Goal: Obtain resource: Download file/media

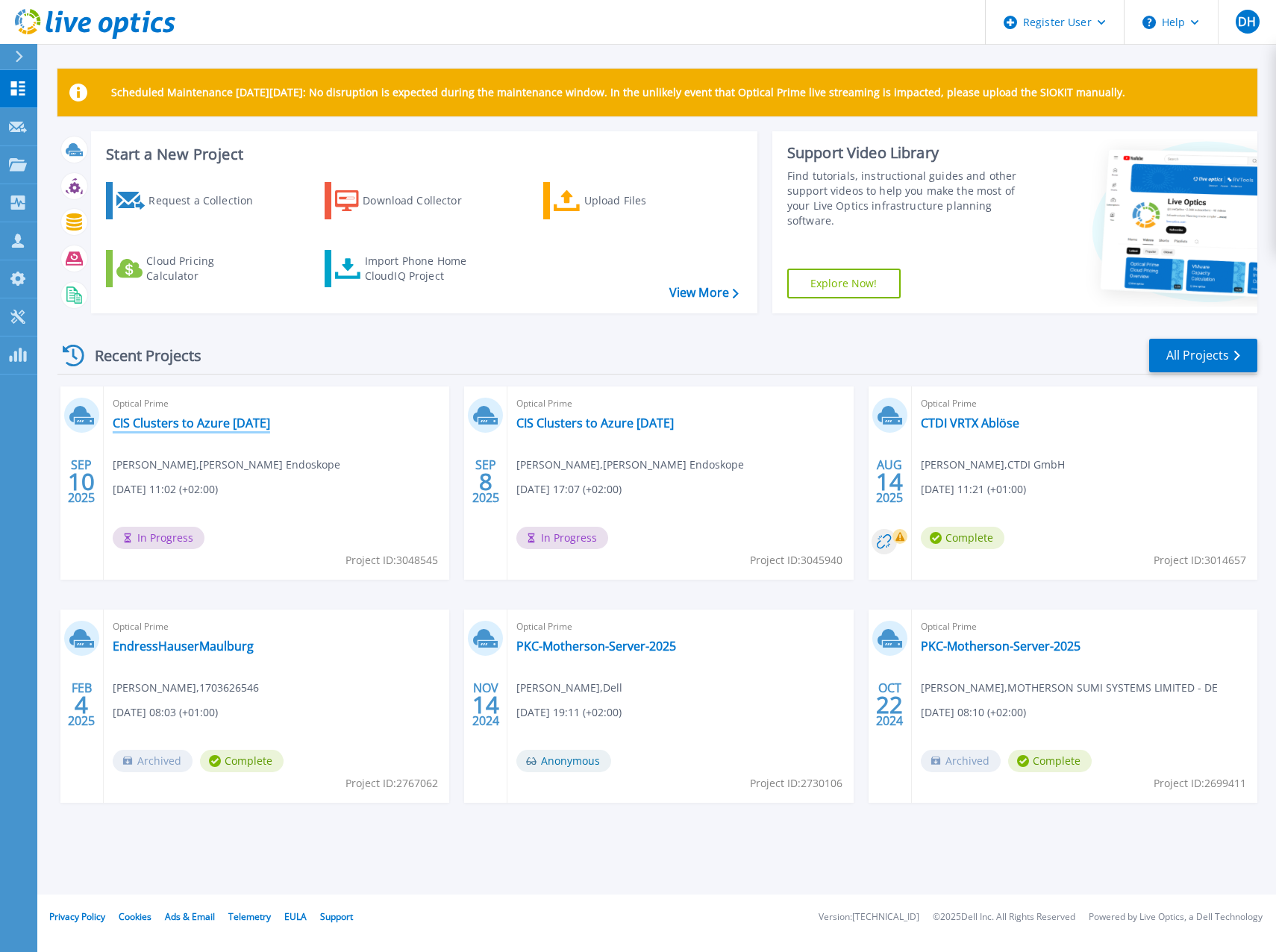
click at [243, 422] on link "CIS Clusters to Azure [DATE]" at bounding box center [191, 423] width 157 height 15
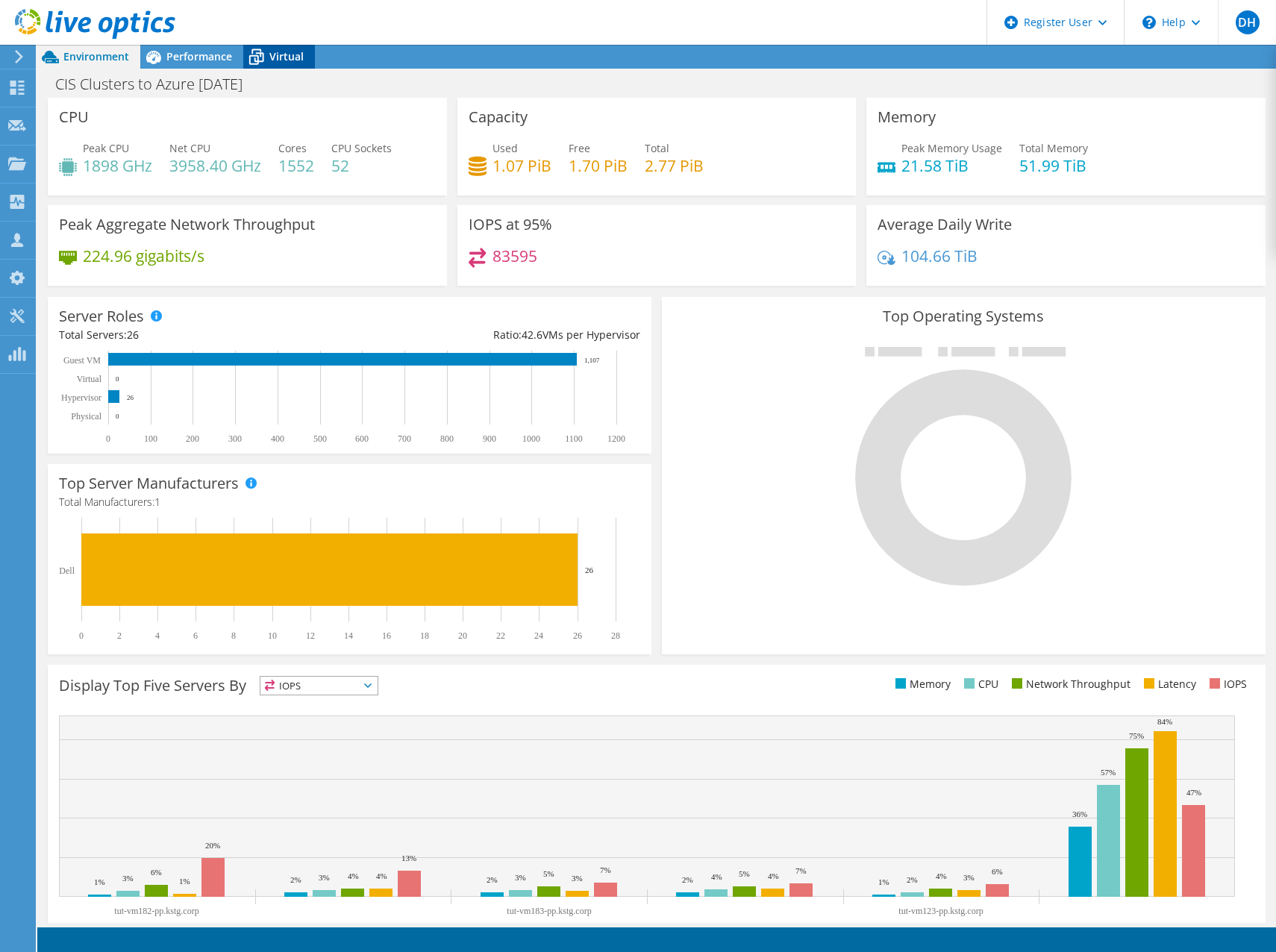
click at [286, 45] on div "Virtual" at bounding box center [279, 56] width 72 height 24
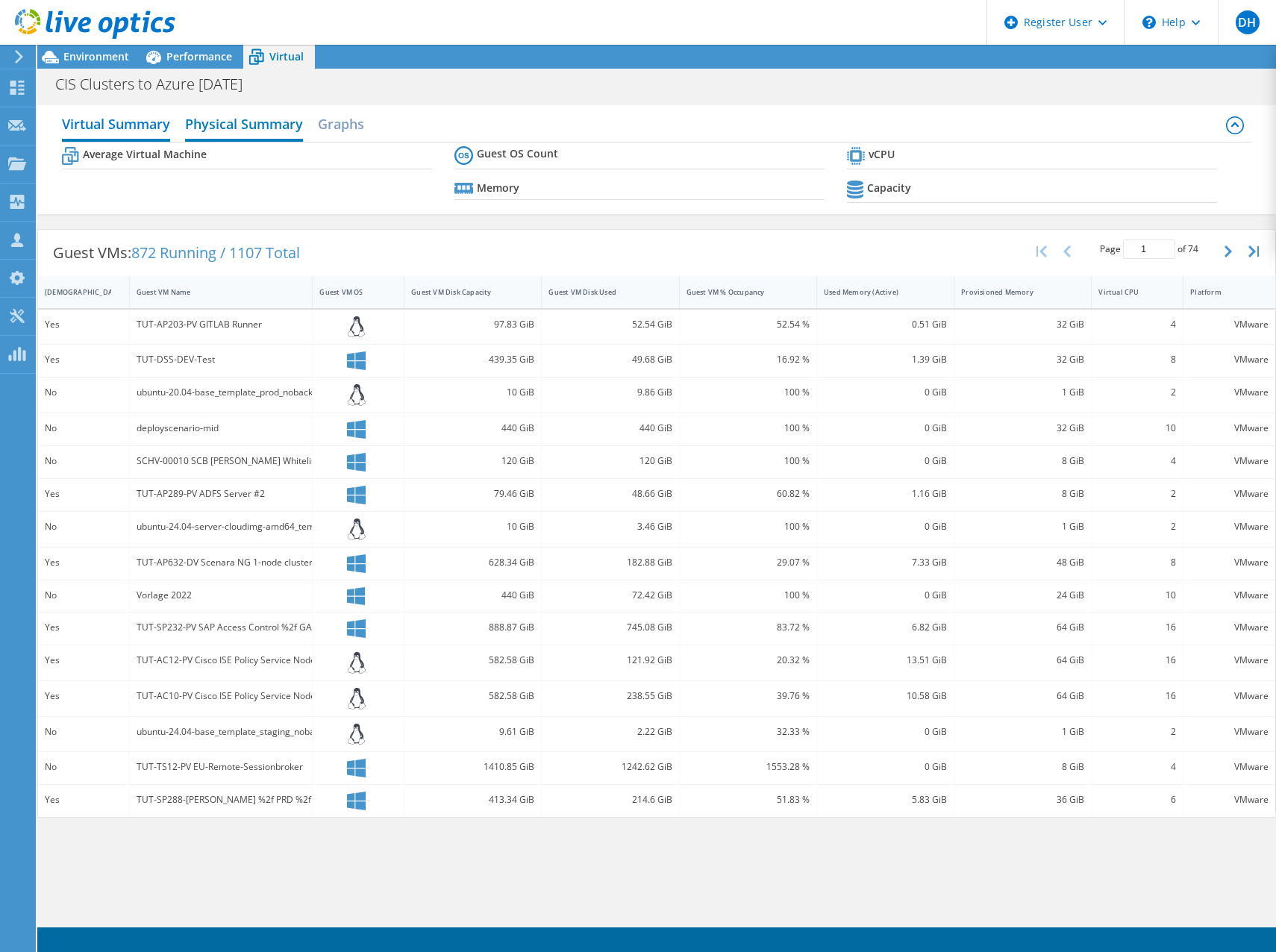
click at [254, 119] on h2 "Physical Summary" at bounding box center [244, 125] width 118 height 33
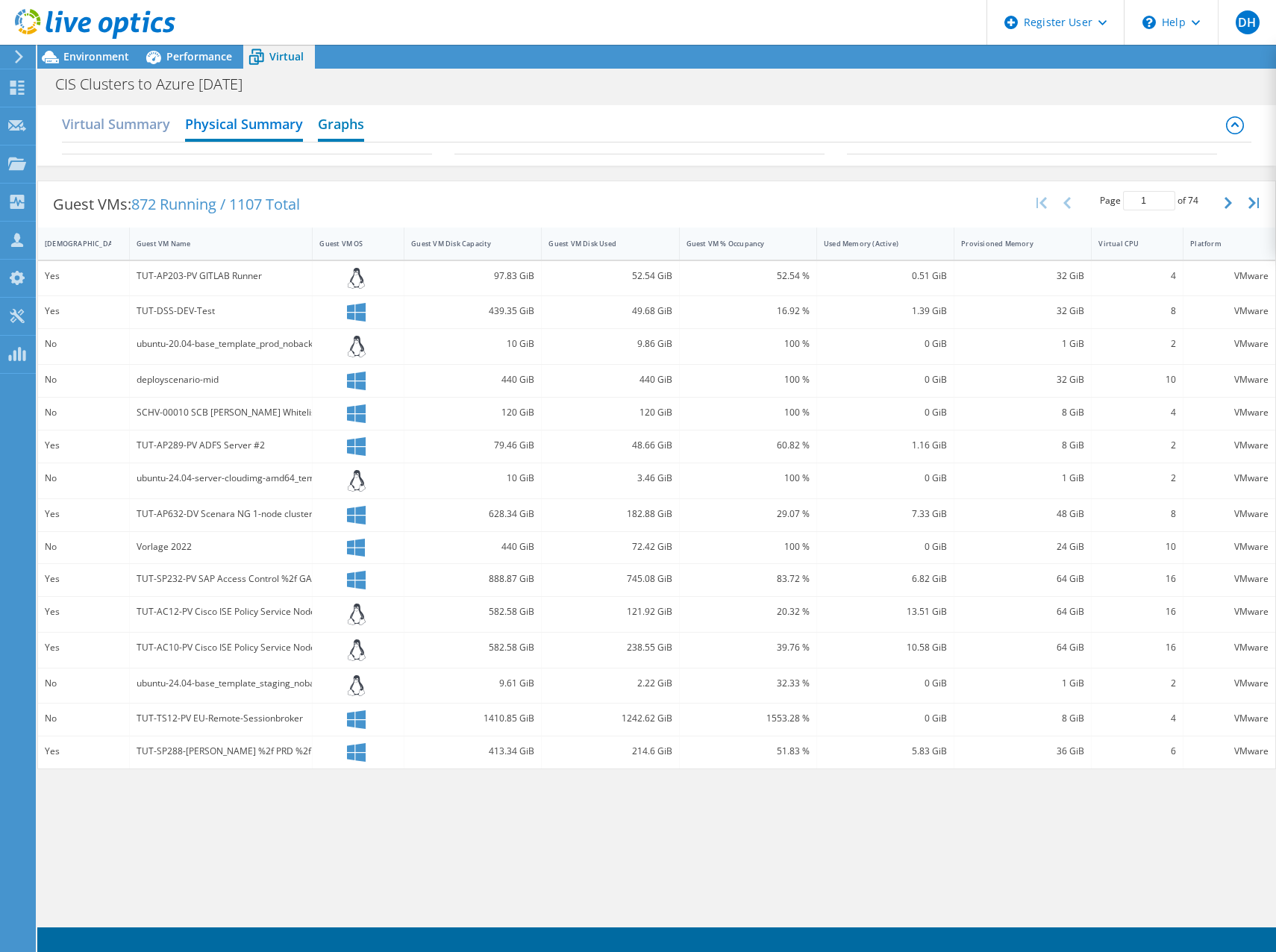
click at [348, 124] on h2 "Graphs" at bounding box center [341, 125] width 46 height 33
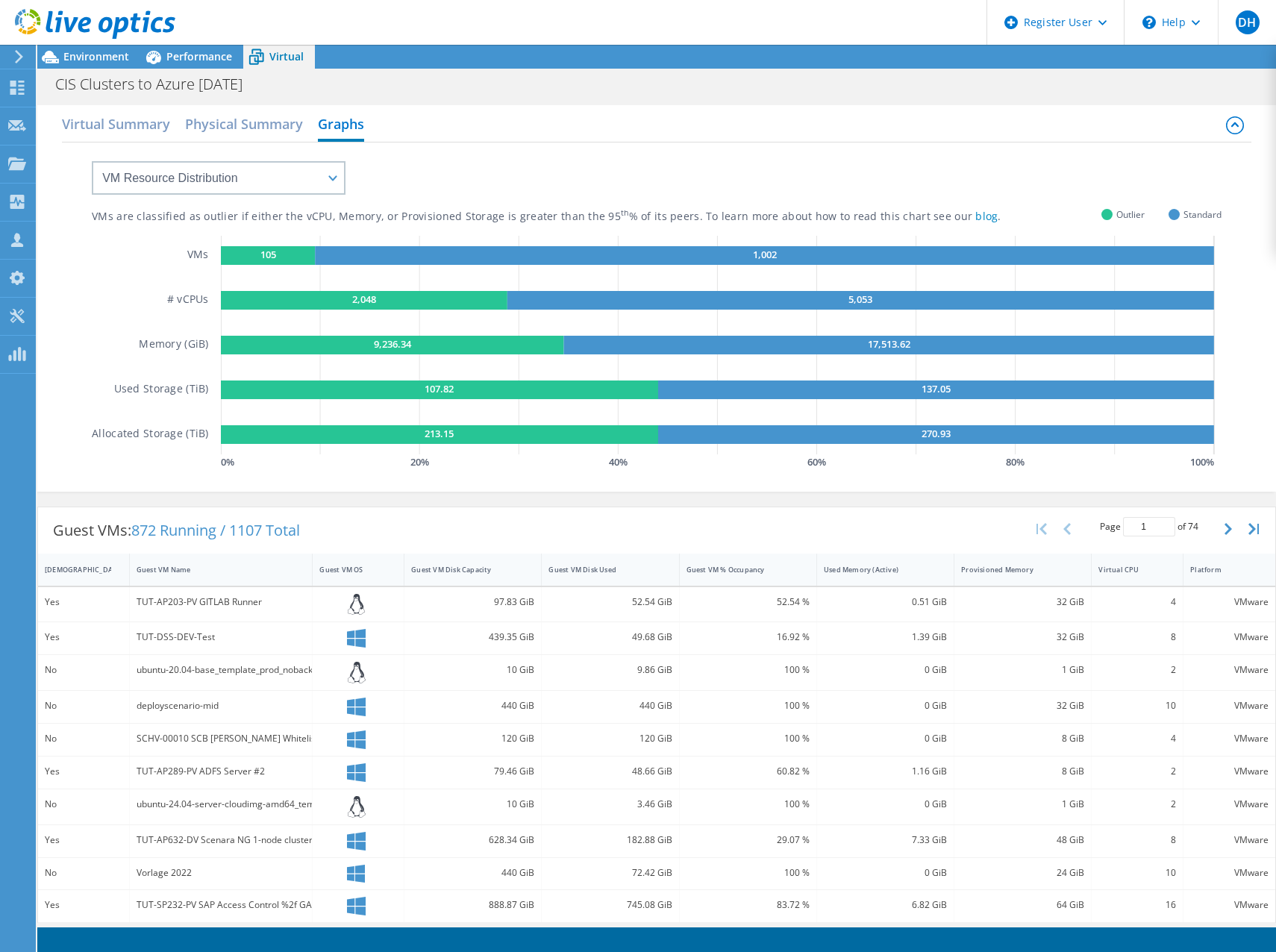
click at [1226, 123] on icon at bounding box center [1235, 125] width 18 height 18
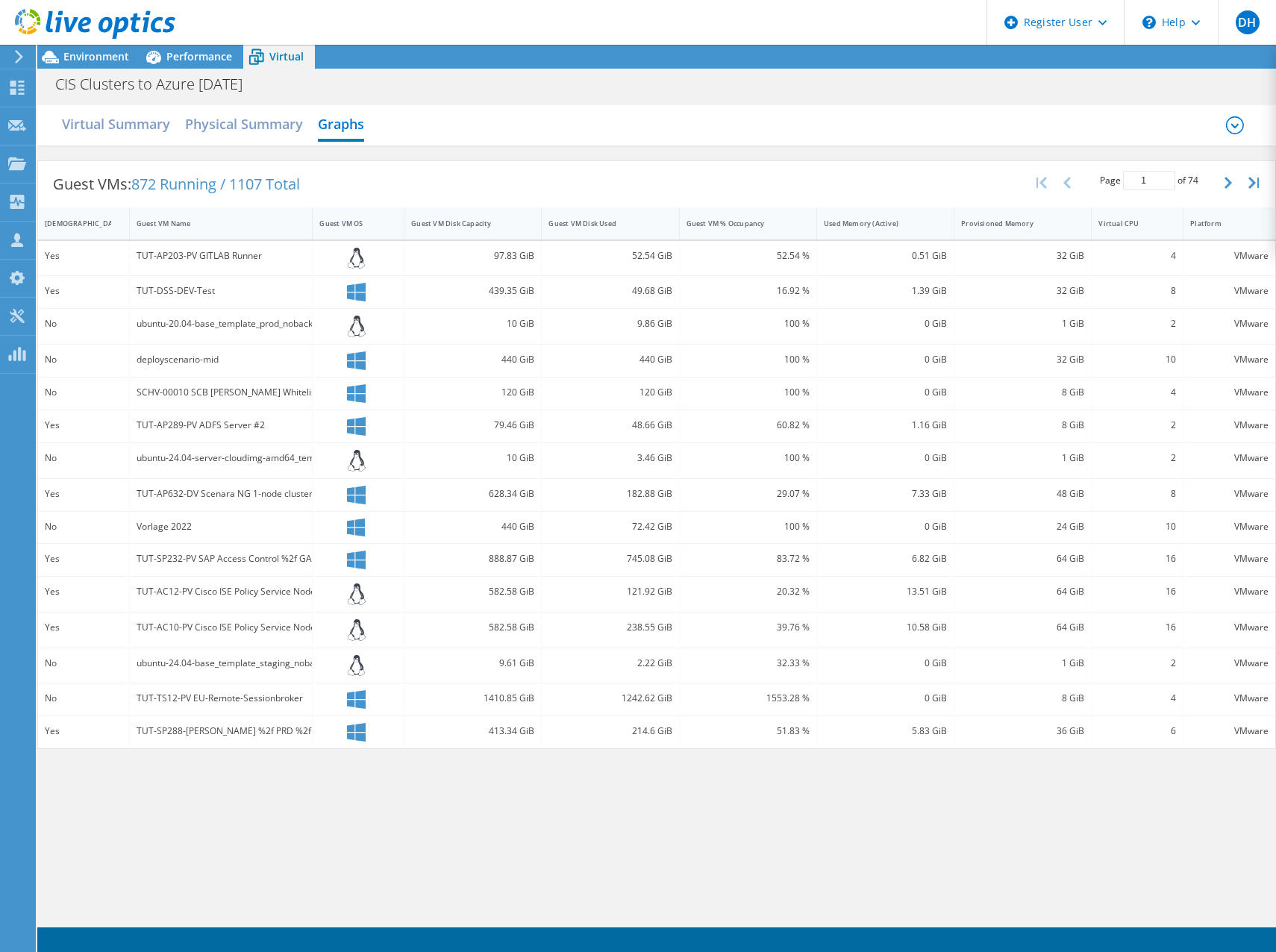
click at [1231, 123] on icon at bounding box center [1235, 125] width 18 height 18
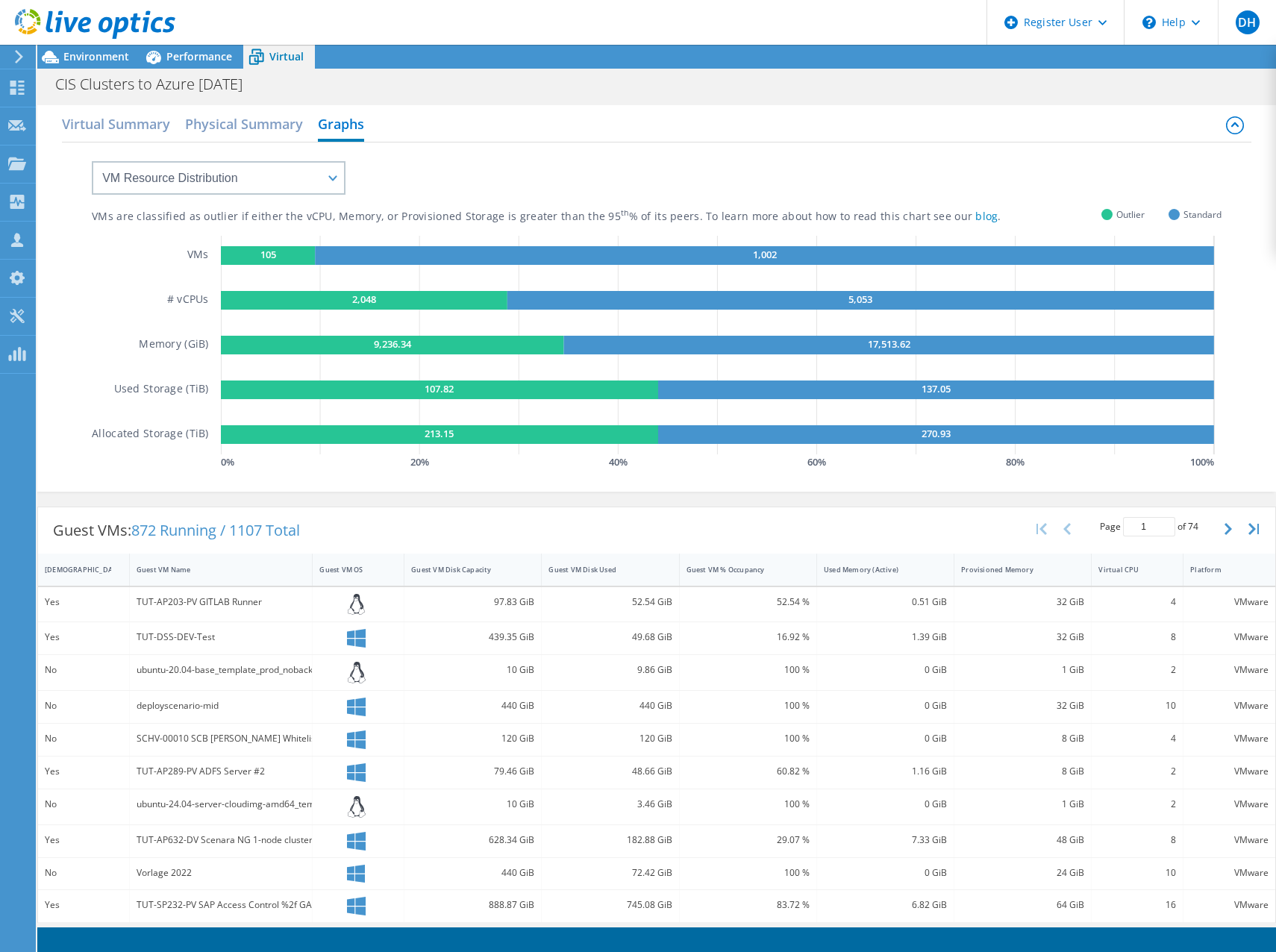
click at [407, 60] on div "Environment Performance Virtual Upgrades" at bounding box center [656, 56] width 1238 height 24
click at [194, 57] on span "Performance" at bounding box center [199, 56] width 65 height 15
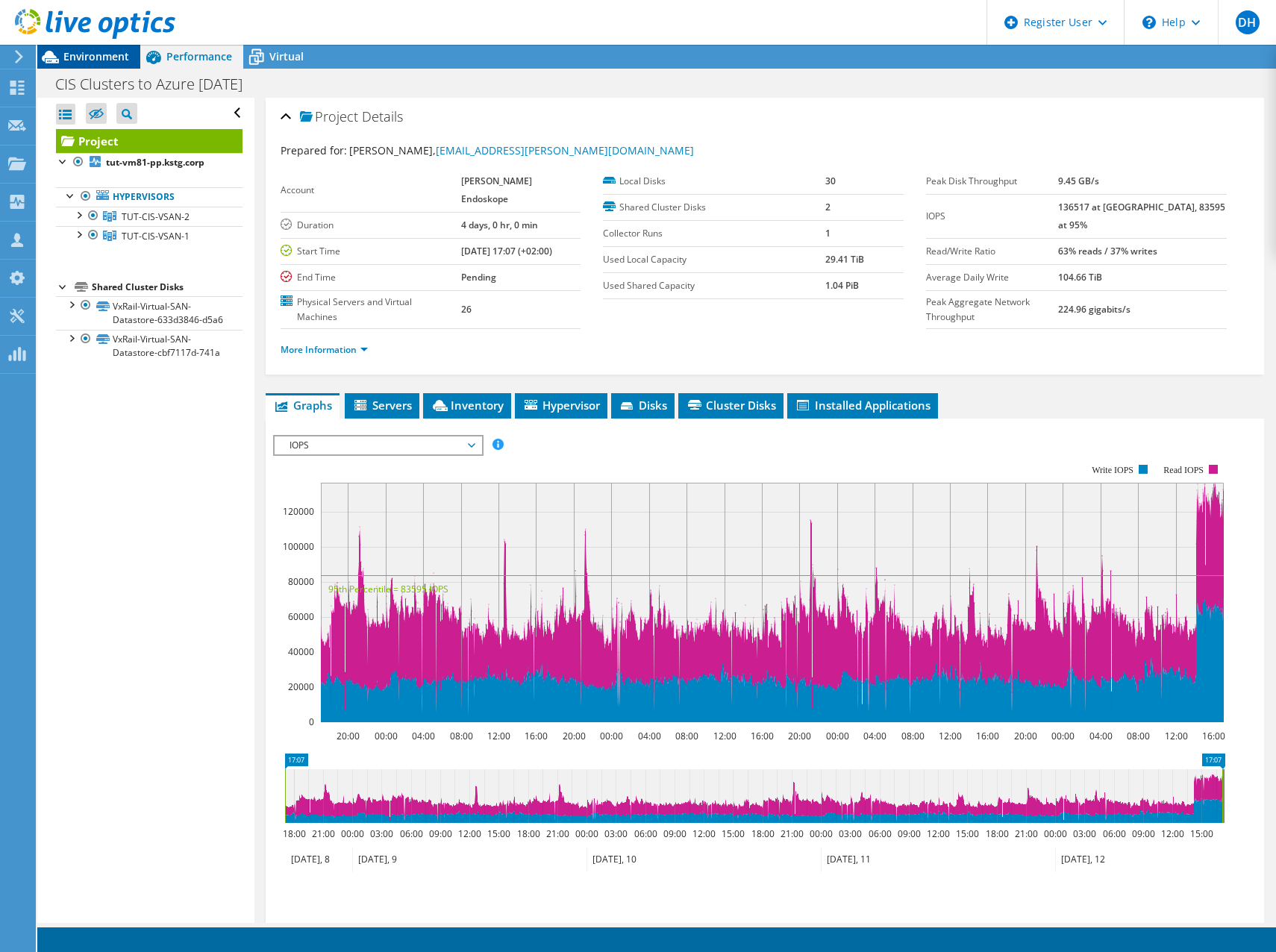
click at [114, 64] on div "Environment" at bounding box center [88, 56] width 103 height 24
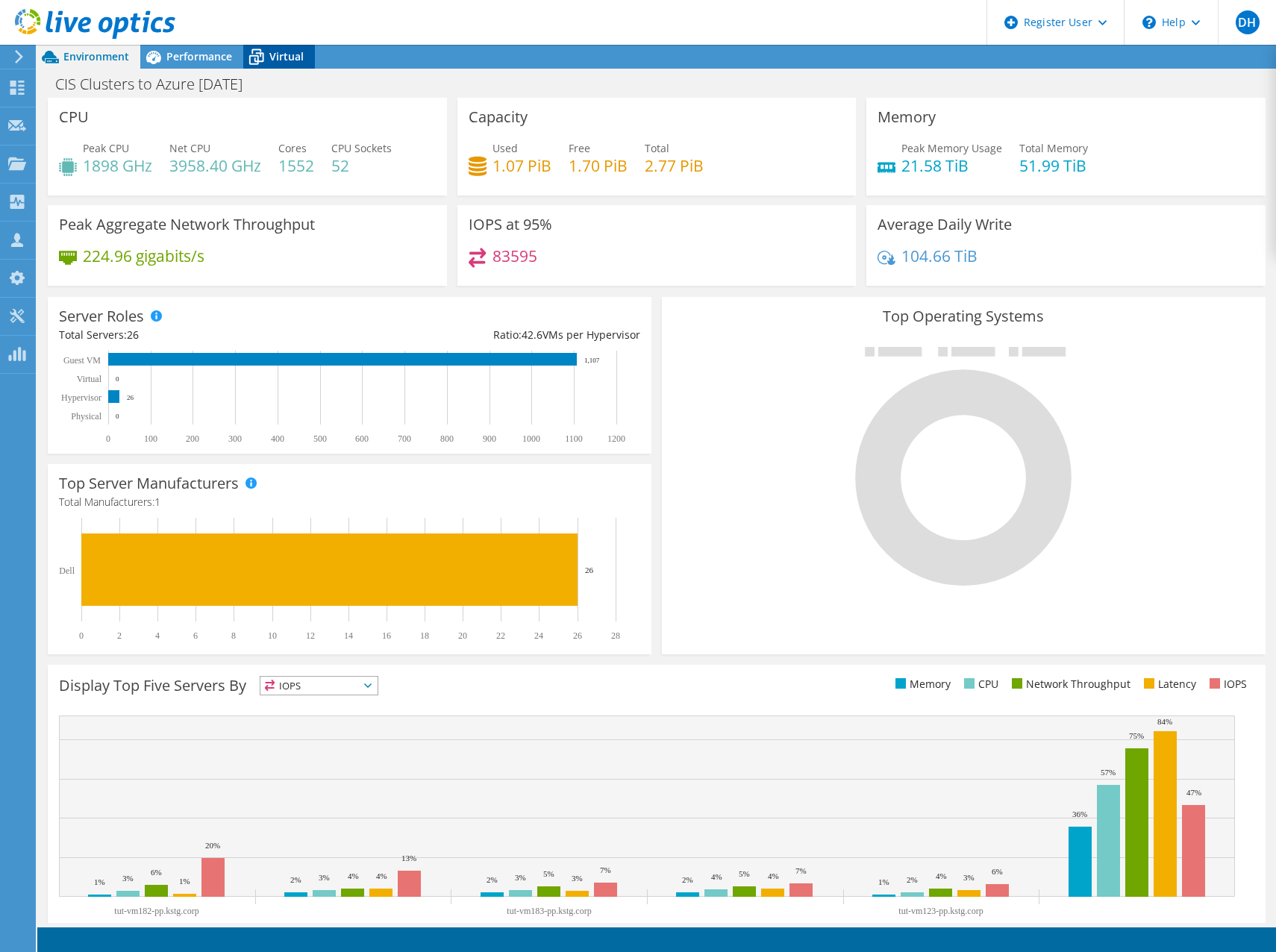
click at [284, 55] on span "Virtual" at bounding box center [287, 56] width 35 height 15
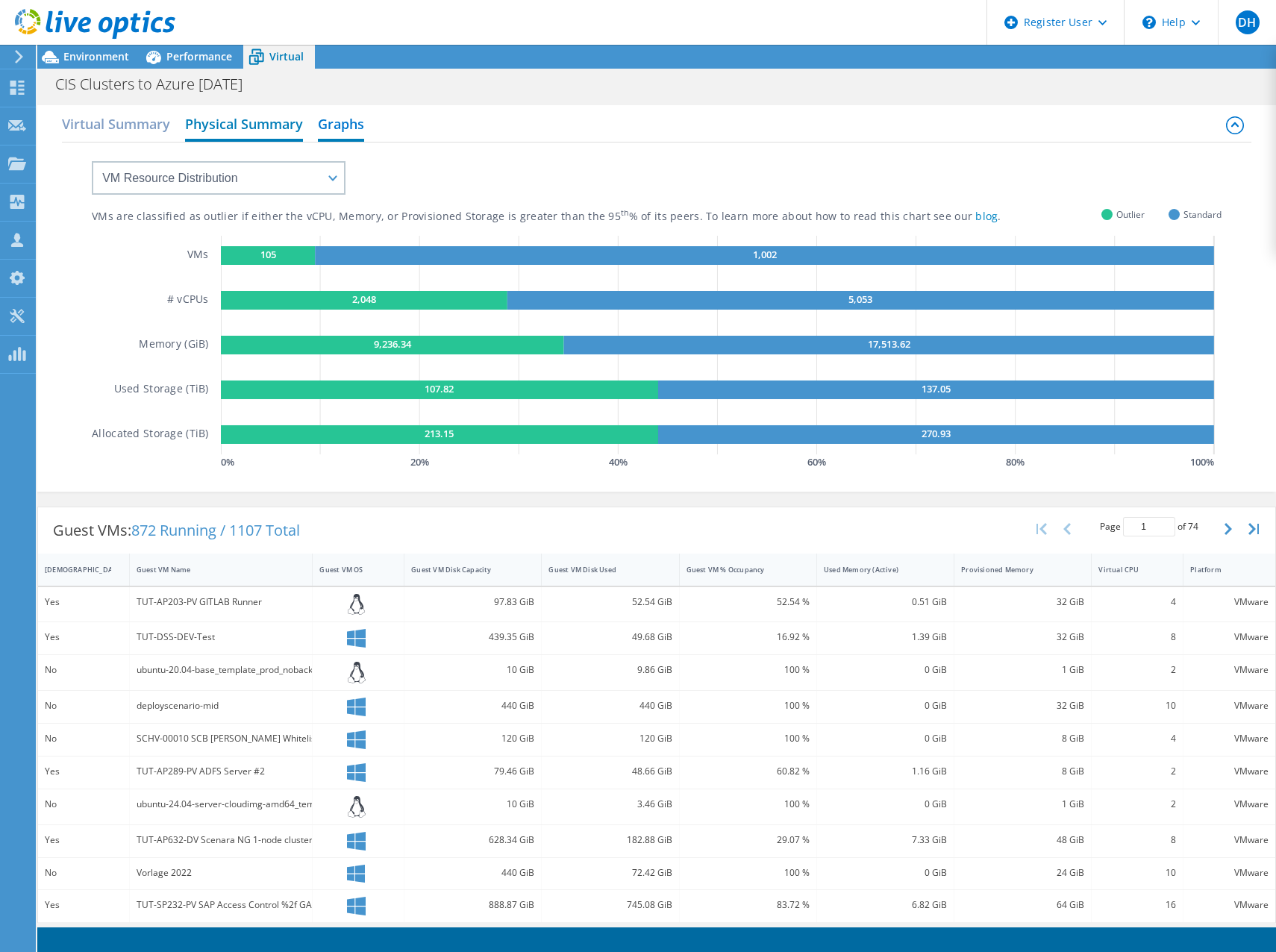
click at [260, 127] on h2 "Physical Summary" at bounding box center [244, 125] width 118 height 33
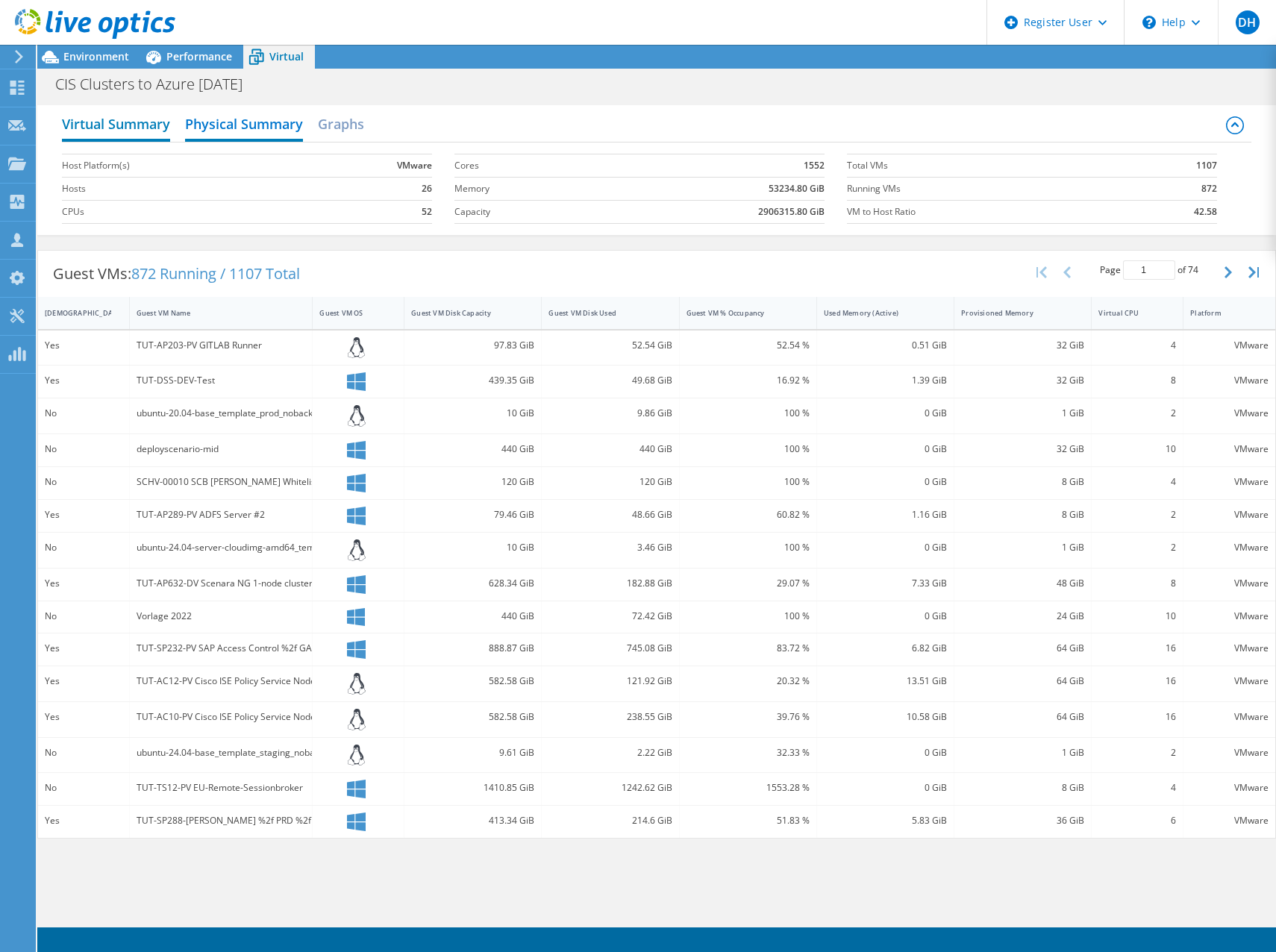
click at [121, 127] on h2 "Virtual Summary" at bounding box center [115, 125] width 108 height 33
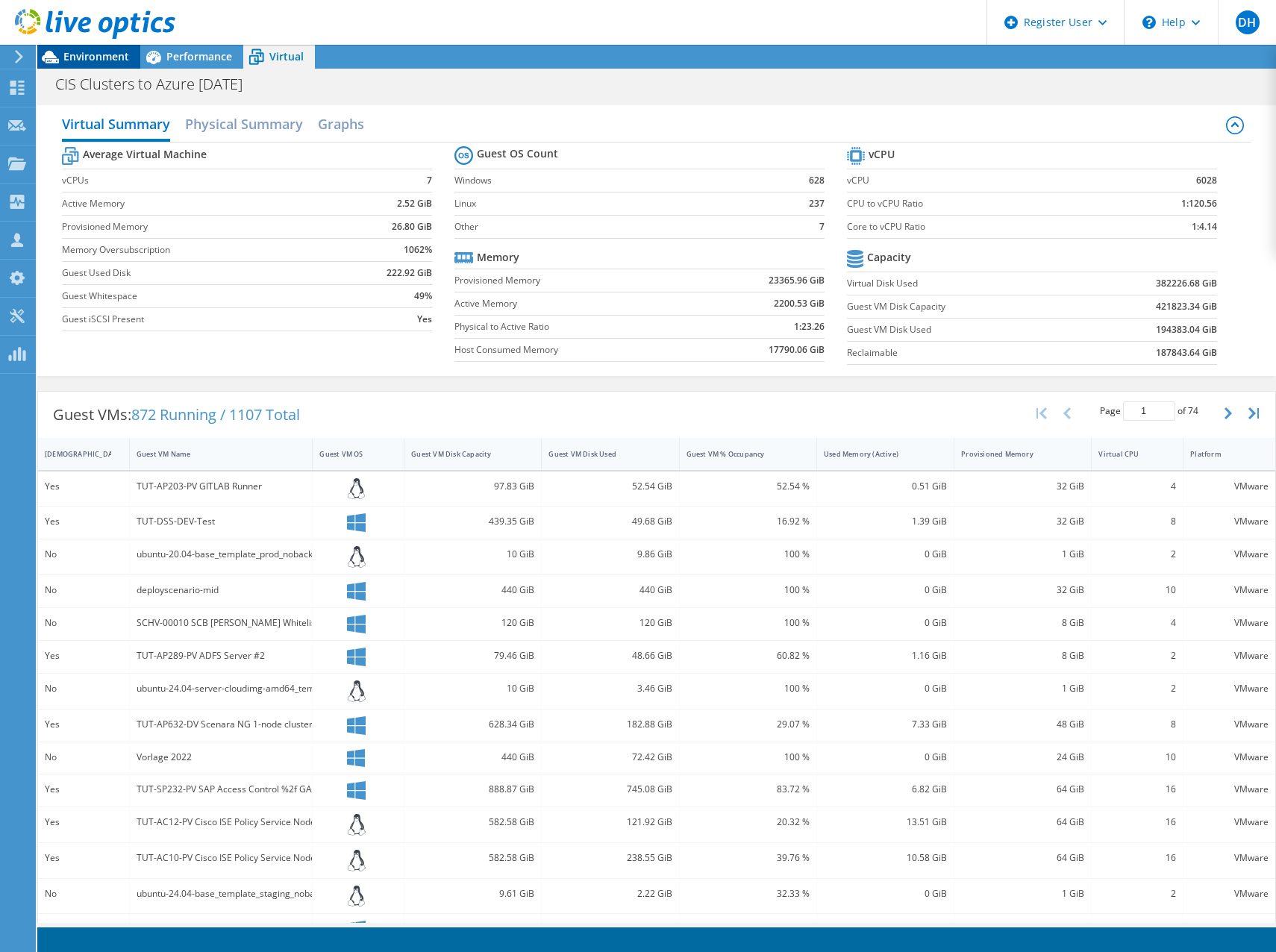
click at [84, 62] on span "Environment" at bounding box center [96, 56] width 65 height 15
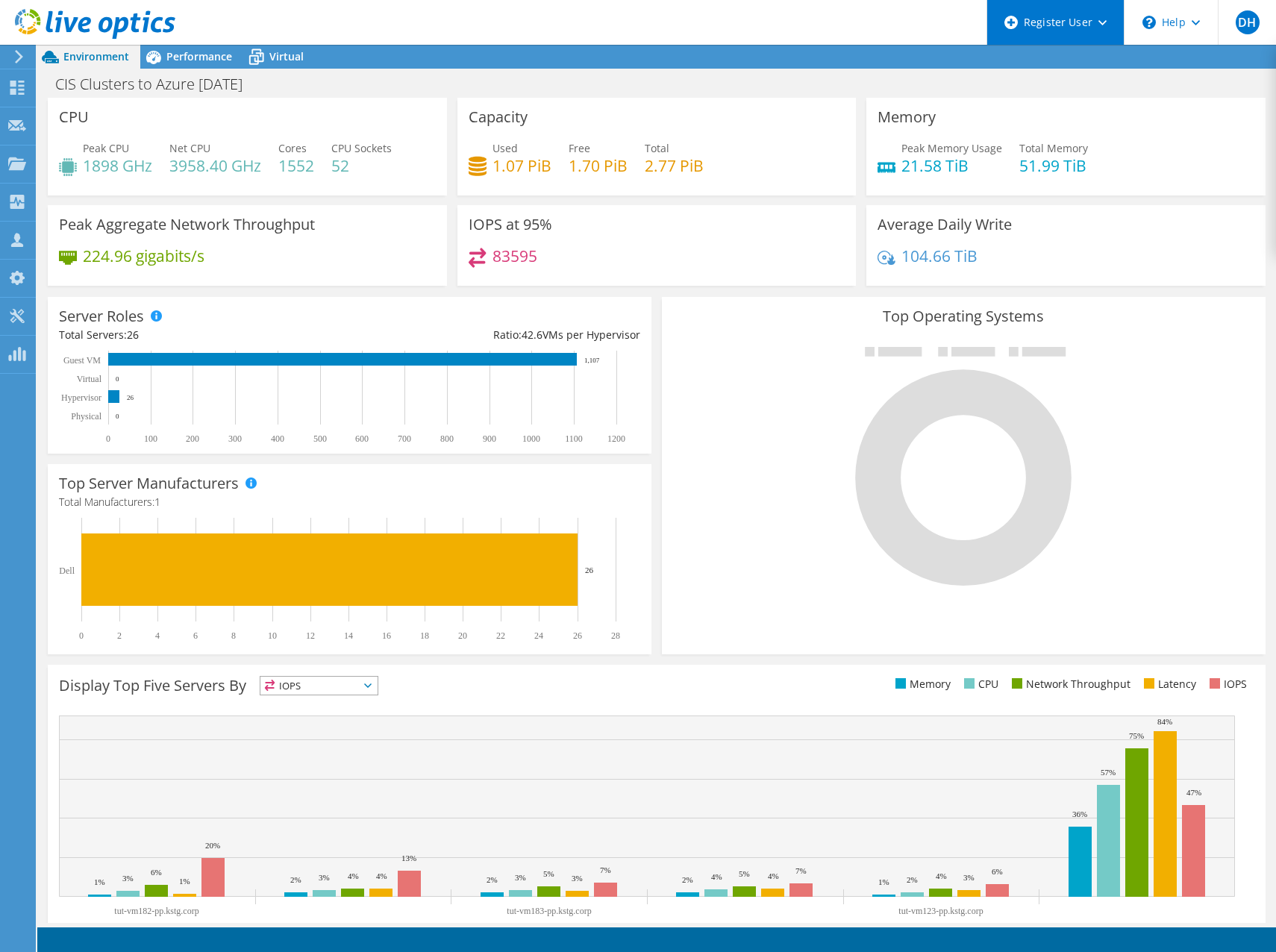
click at [1088, 29] on div "Register User" at bounding box center [1054, 22] width 137 height 45
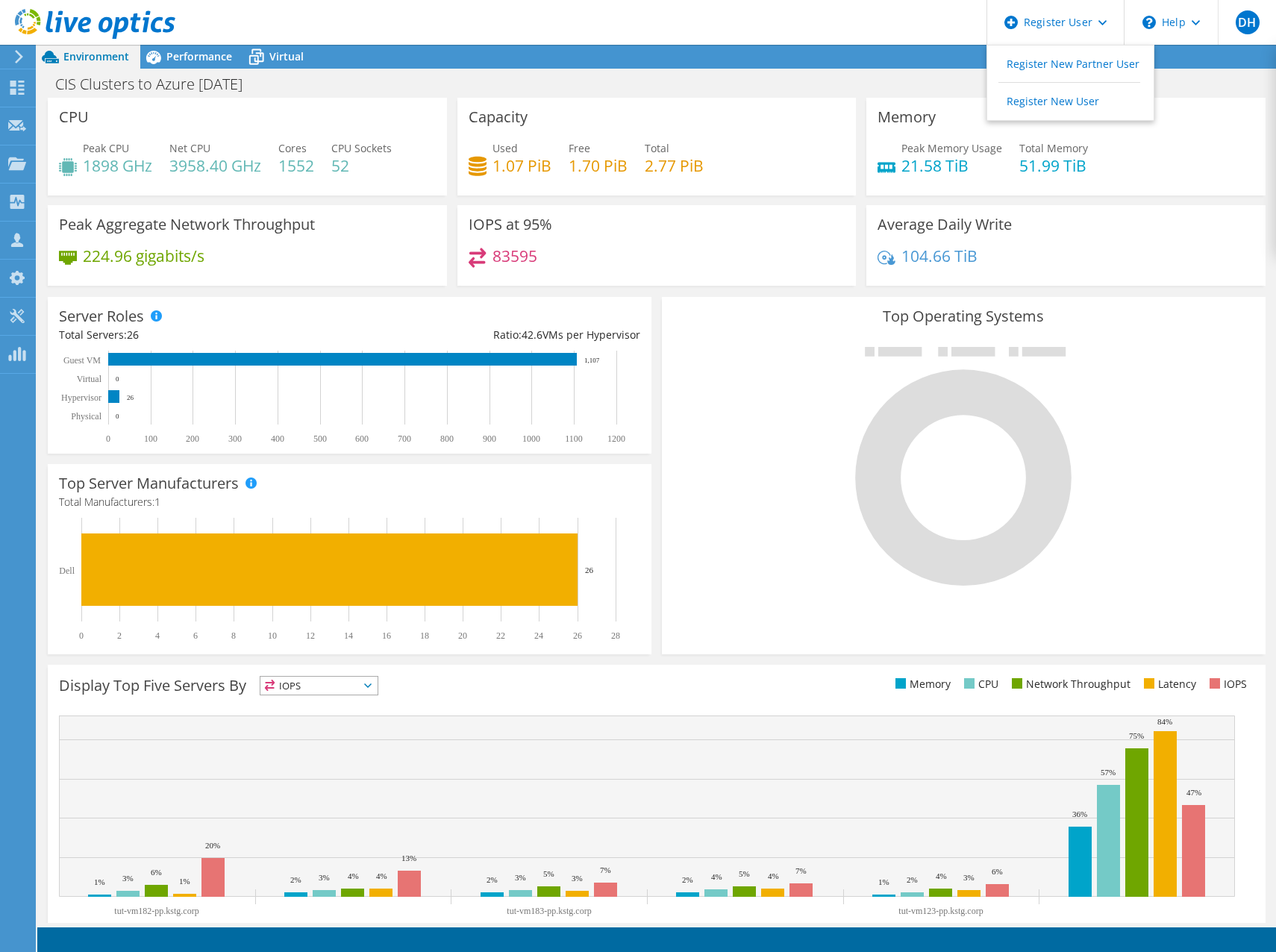
drag, startPoint x: 890, startPoint y: 78, endPoint x: 931, endPoint y: 69, distance: 42.0
click at [890, 78] on div "CIS Clusters to Azure Sept 2025 Print" at bounding box center [656, 84] width 1238 height 27
click at [1251, 27] on span "DH" at bounding box center [1247, 22] width 24 height 24
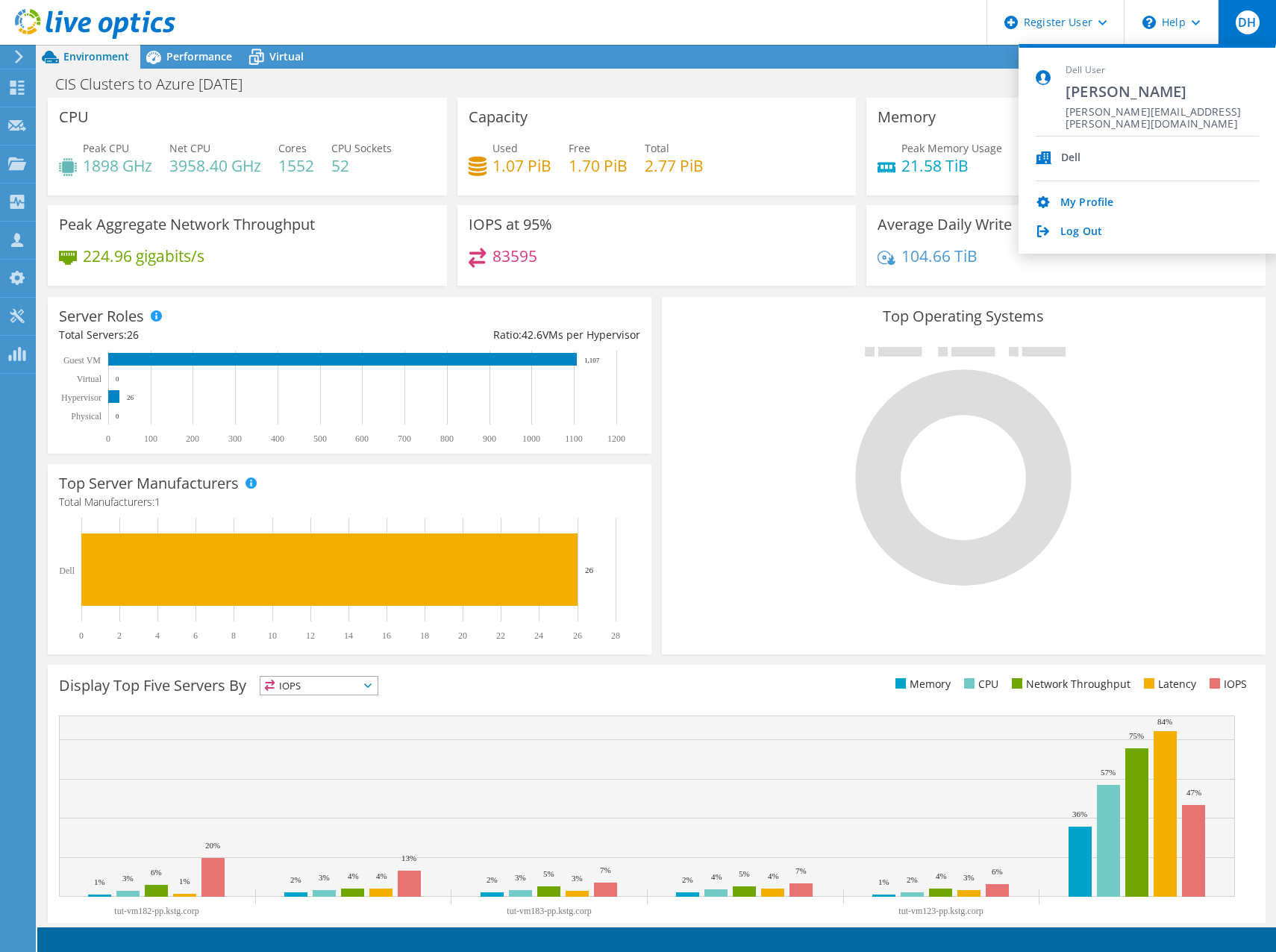
click at [861, 111] on div "Memory Peak Memory Usage 21.58 TiB Total Memory 51.99 TiB" at bounding box center [1065, 147] width 410 height 98
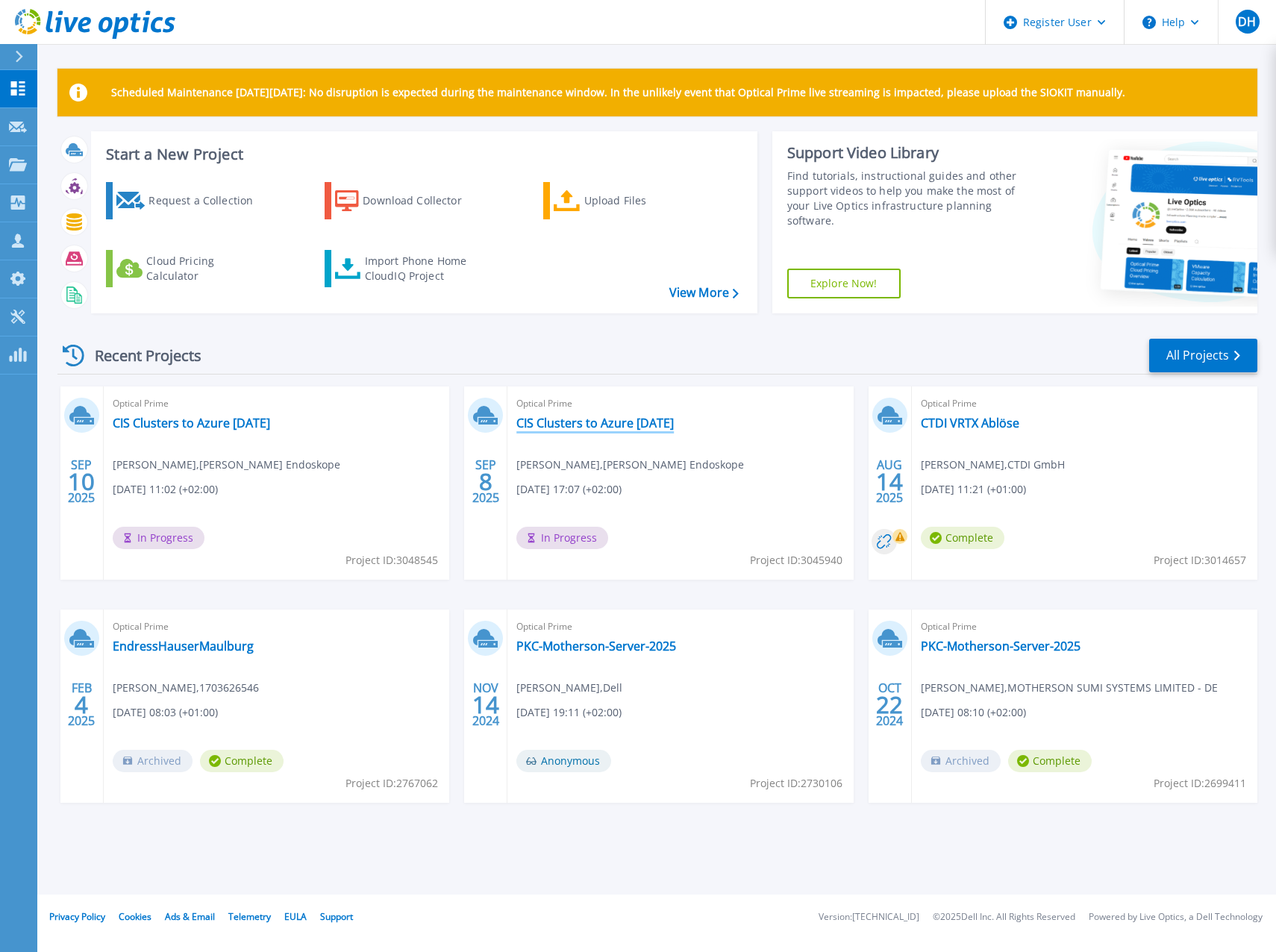
click at [579, 416] on link "CIS Clusters to Azure [DATE]" at bounding box center [594, 423] width 157 height 15
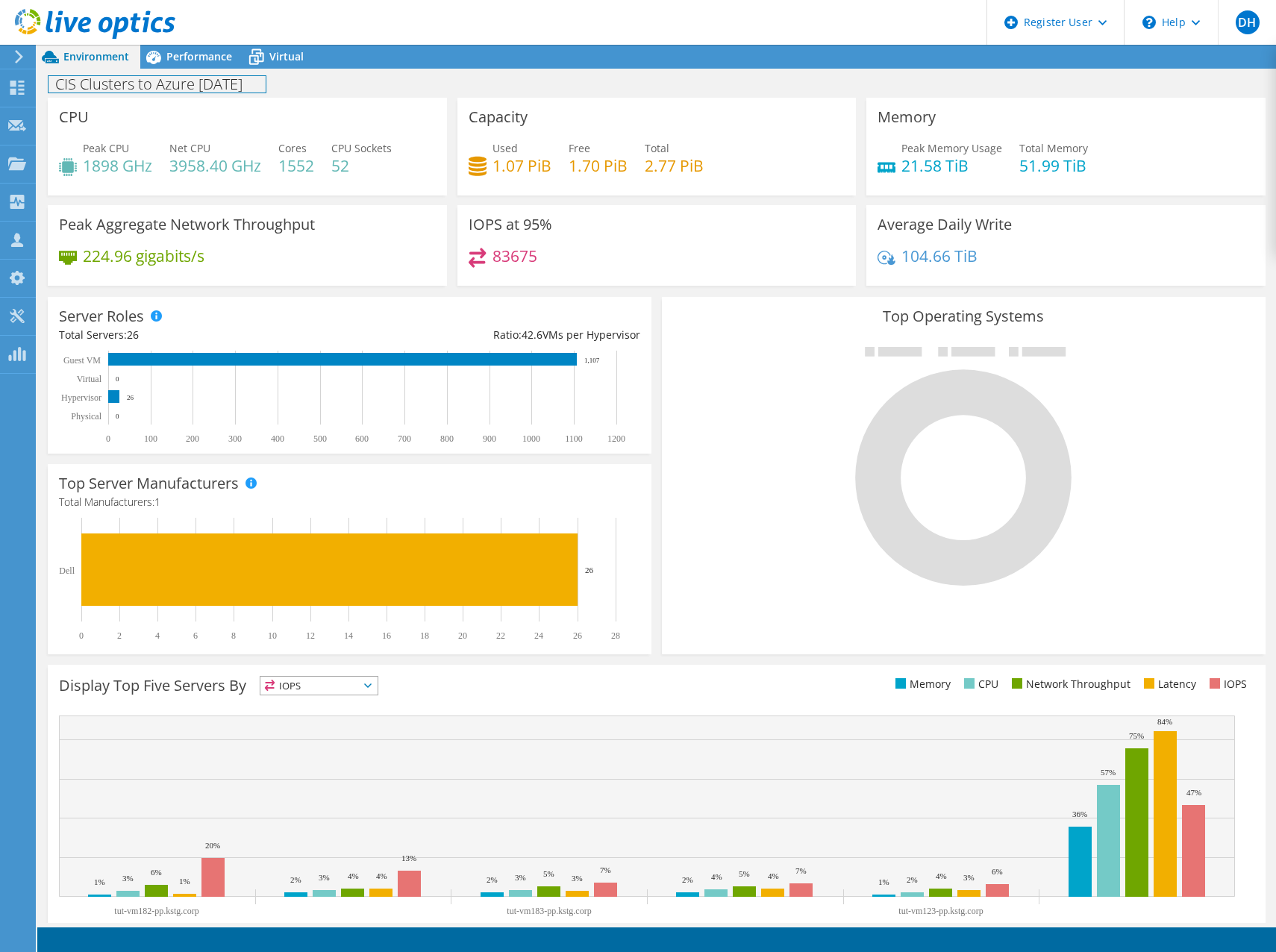
click at [147, 91] on h1 "CIS Clusters to Azure [DATE]" at bounding box center [156, 84] width 217 height 16
click at [391, 90] on div "CIS Clusters to Azure Sept 2025 Print" at bounding box center [656, 84] width 1238 height 27
click at [497, 31] on header "DH Dell User Dietrich Hamm Dietrich.Hamm@dell.com Dell My Profile Log Out \n He…" at bounding box center [638, 22] width 1276 height 45
drag, startPoint x: 351, startPoint y: 138, endPoint x: 403, endPoint y: 107, distance: 60.5
click at [403, 107] on div "CPU Peak CPU 1898 GHz Net CPU 3958.40 GHz Cores 1552 CPU Sockets 52" at bounding box center [247, 147] width 399 height 98
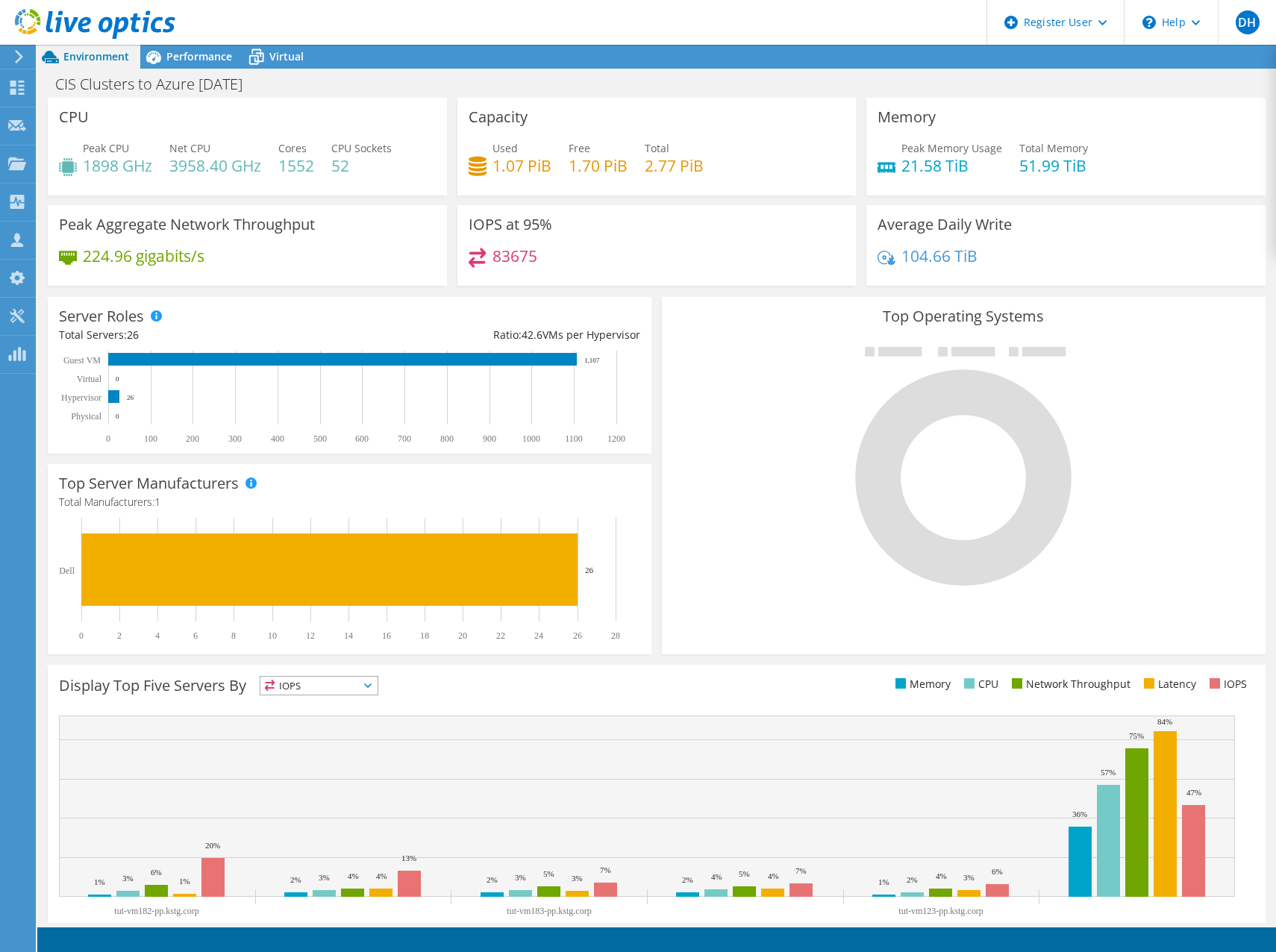
scroll to position [74, 0]
click at [177, 55] on span "Performance" at bounding box center [199, 56] width 65 height 15
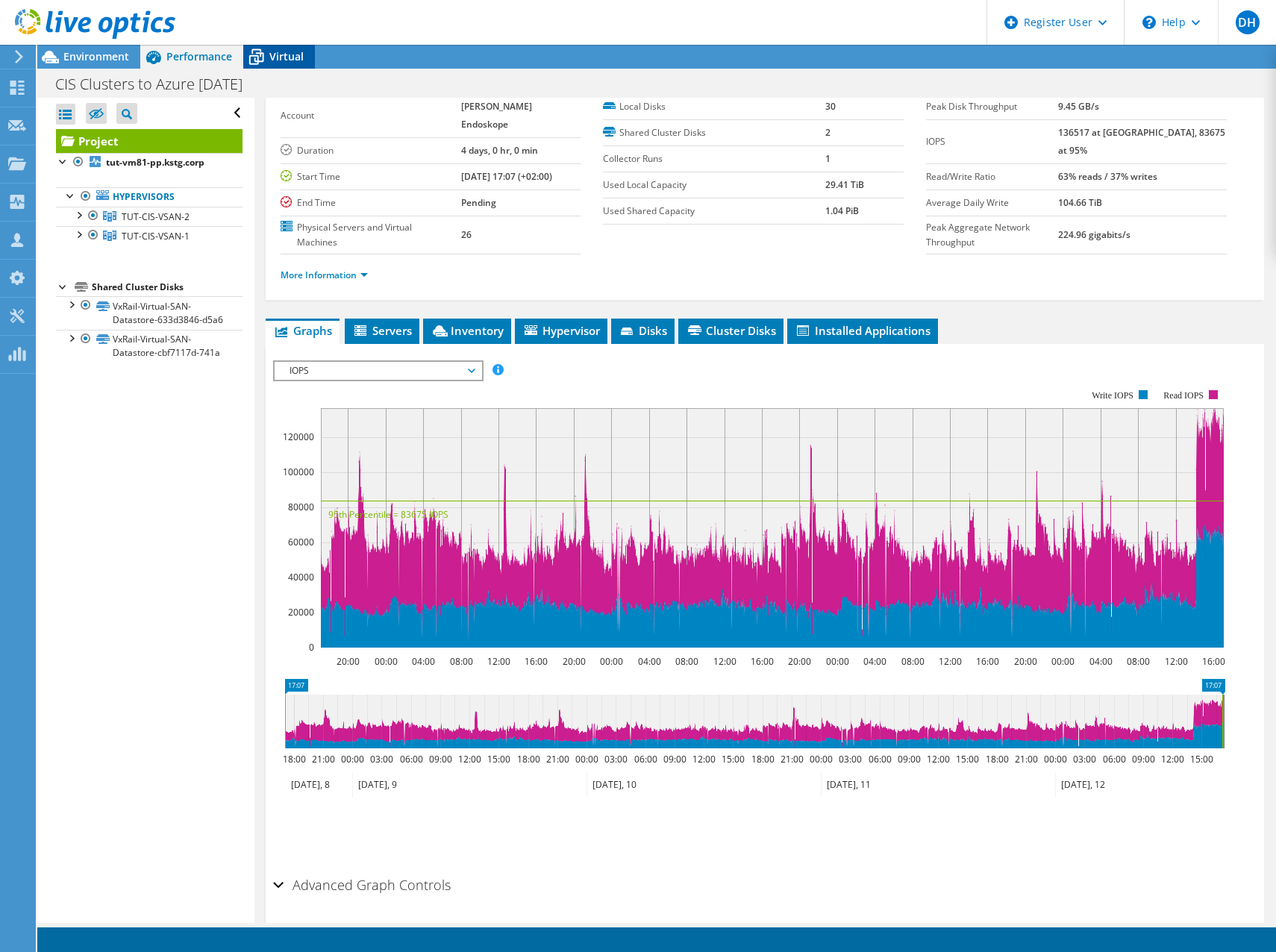
click at [282, 57] on span "Virtual" at bounding box center [287, 56] width 35 height 15
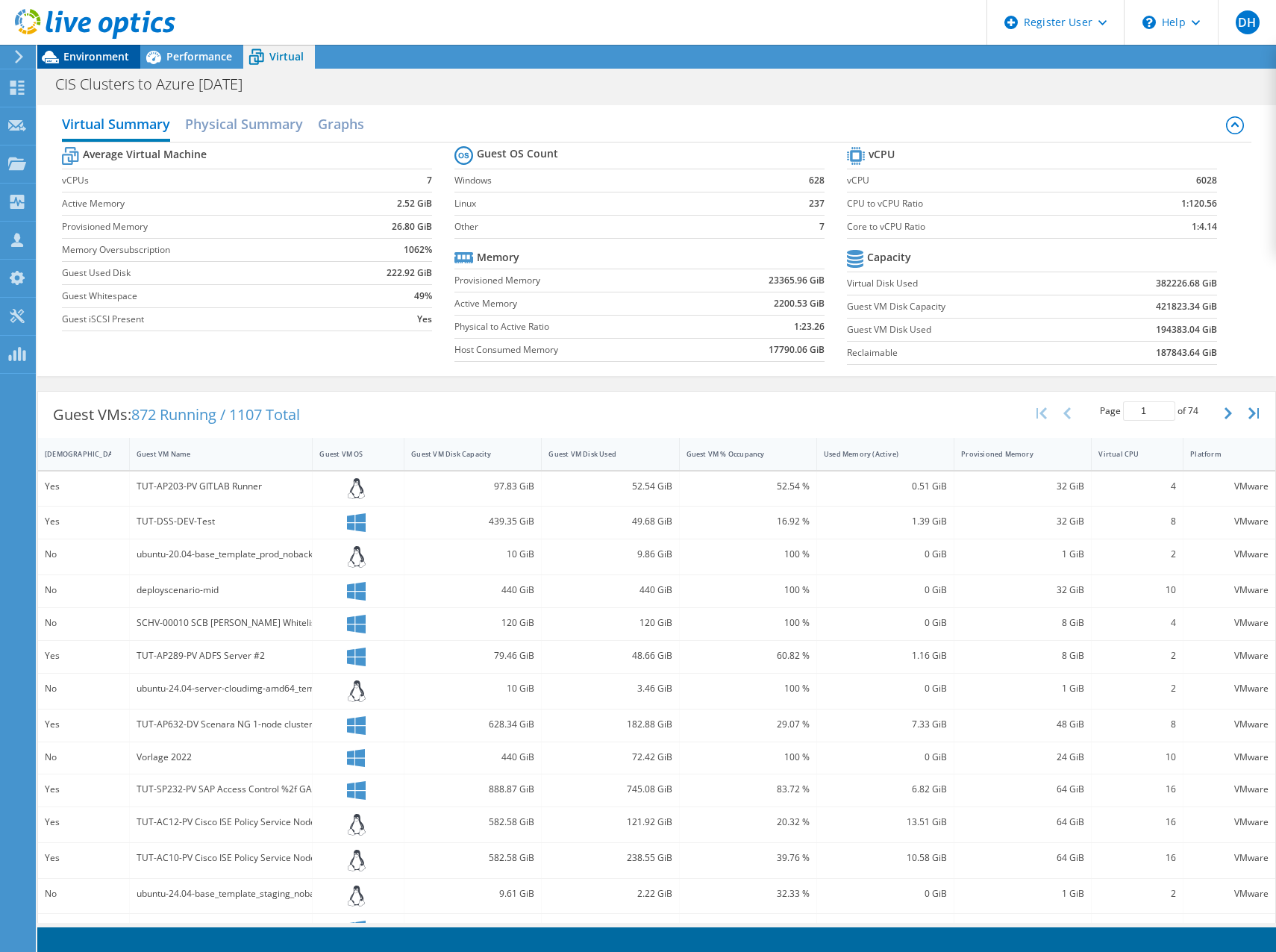
click at [109, 55] on span "Environment" at bounding box center [96, 56] width 65 height 15
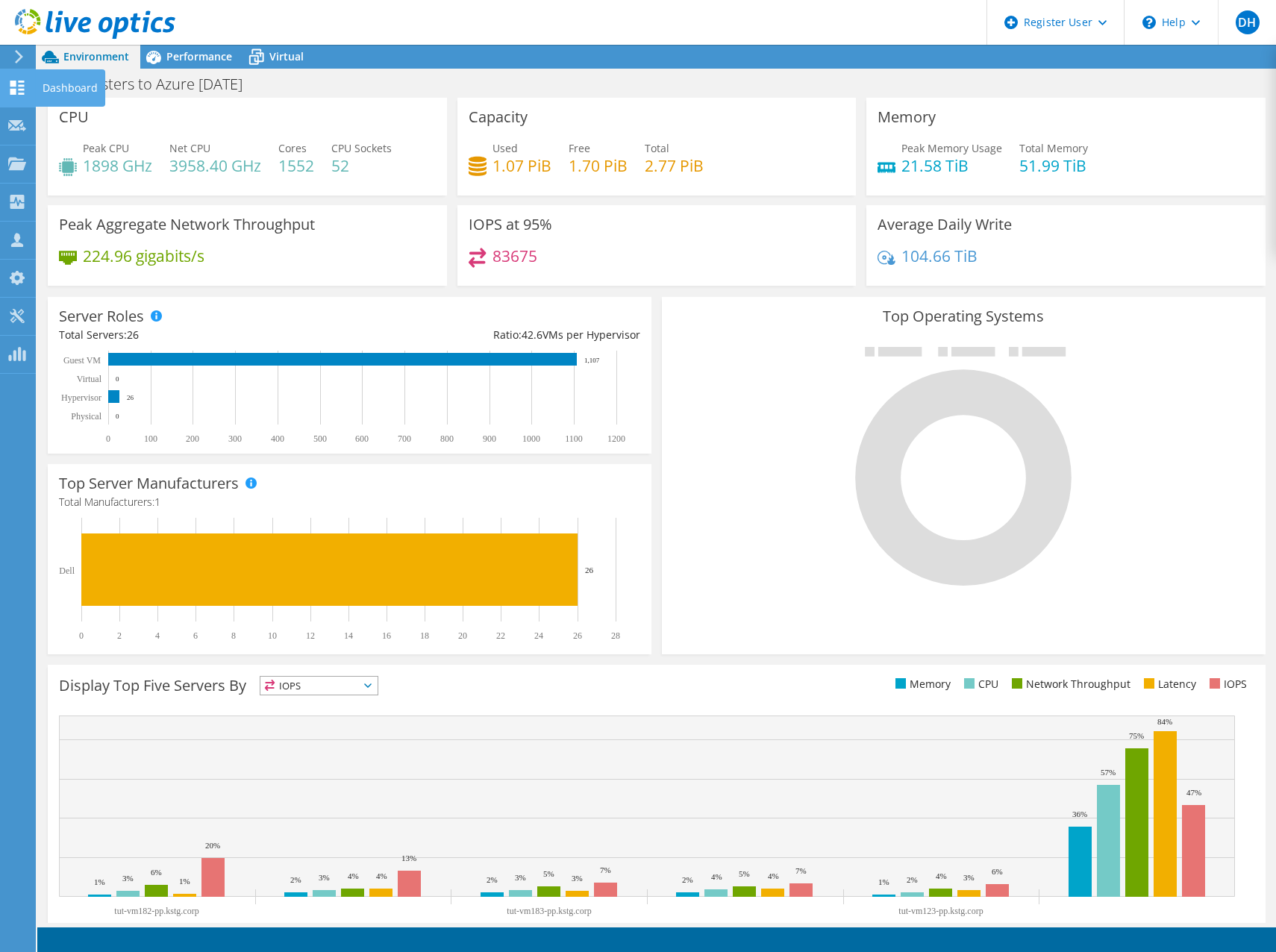
click at [25, 83] on icon at bounding box center [17, 88] width 18 height 15
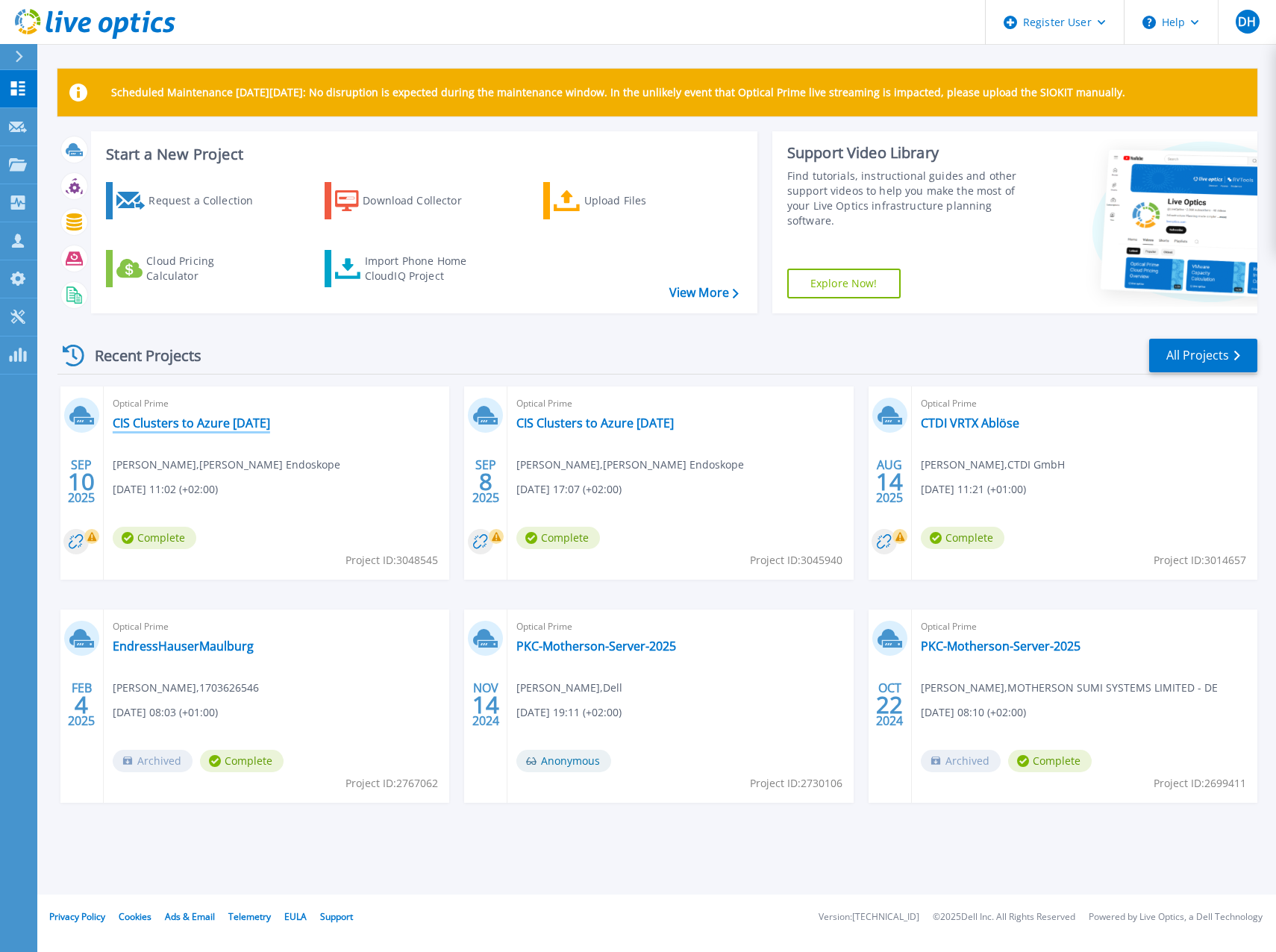
click at [209, 424] on link "CIS Clusters to Azure [DATE]" at bounding box center [191, 423] width 157 height 15
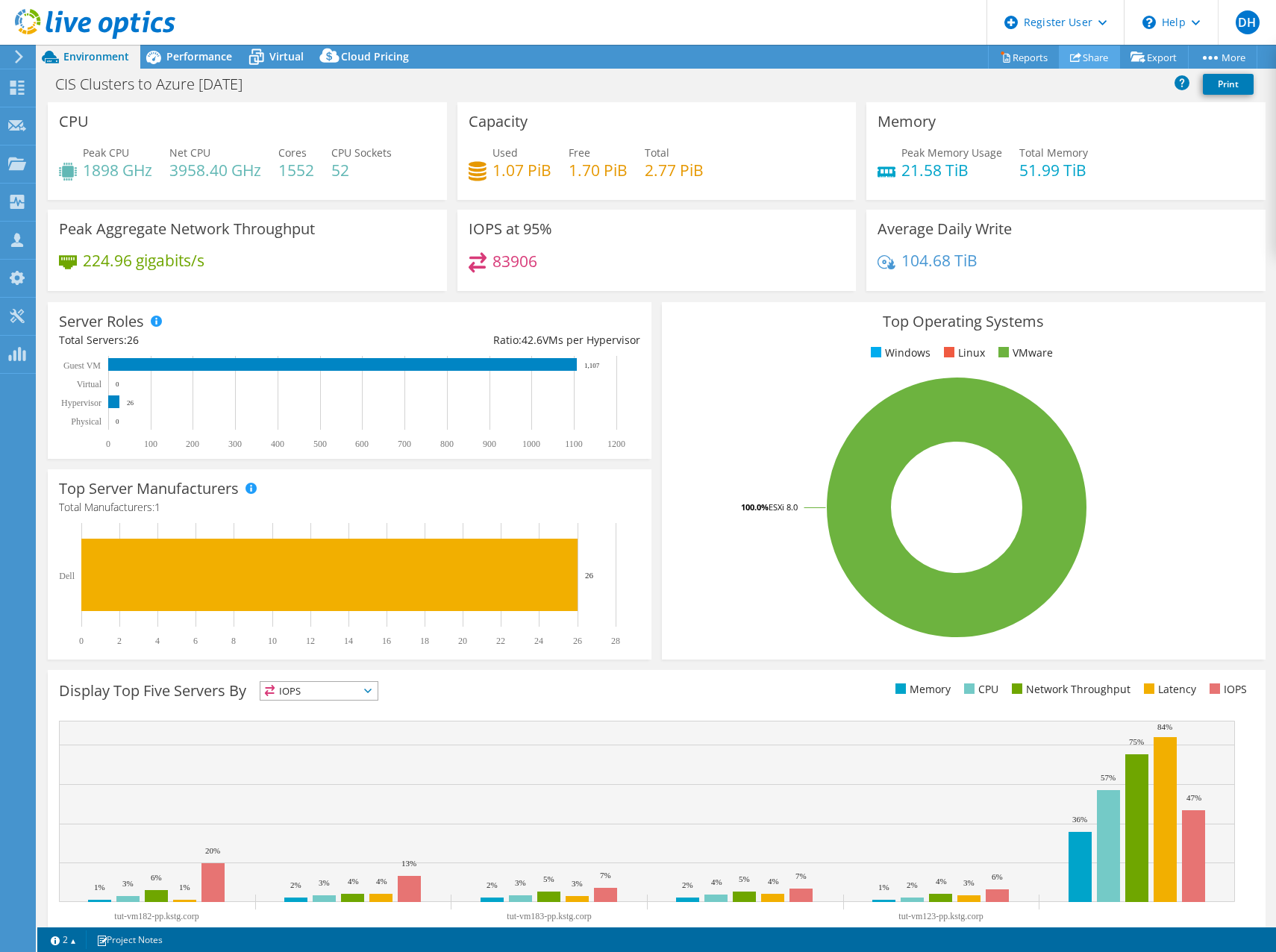
click at [1088, 55] on link "Share" at bounding box center [1089, 56] width 61 height 23
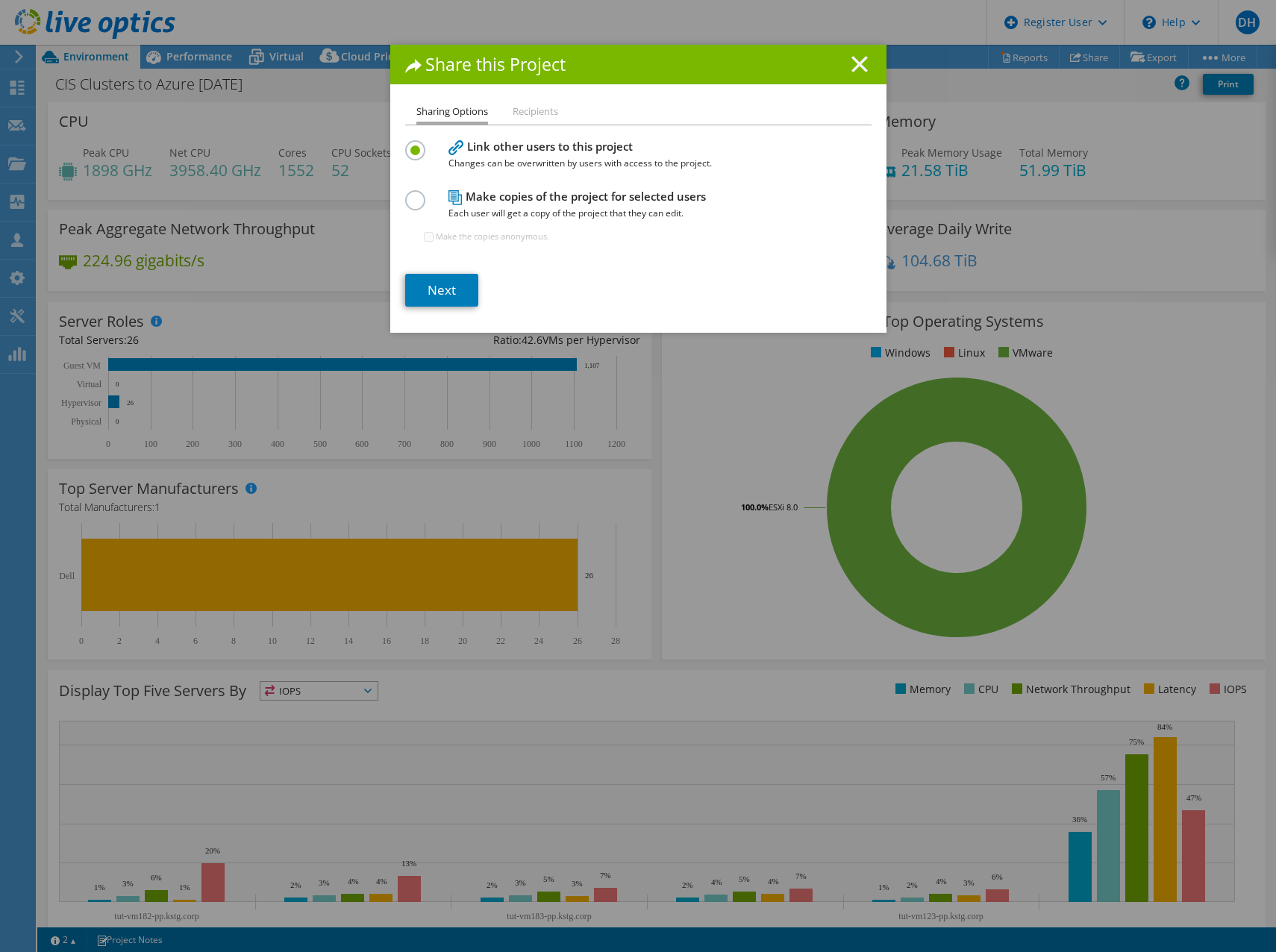
click at [852, 63] on line at bounding box center [859, 64] width 15 height 15
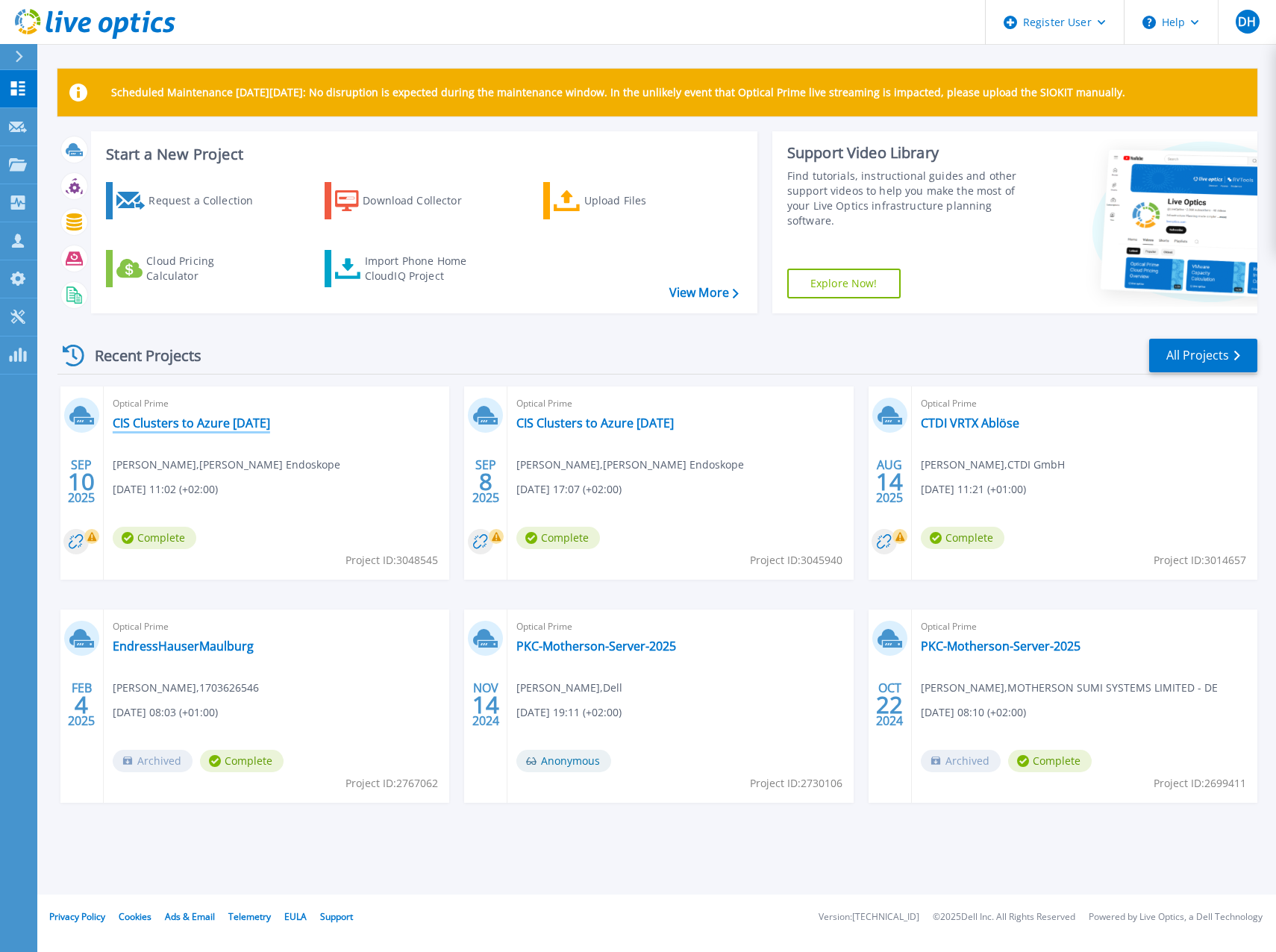
click at [183, 424] on link "CIS Clusters to Azure [DATE]" at bounding box center [191, 423] width 157 height 15
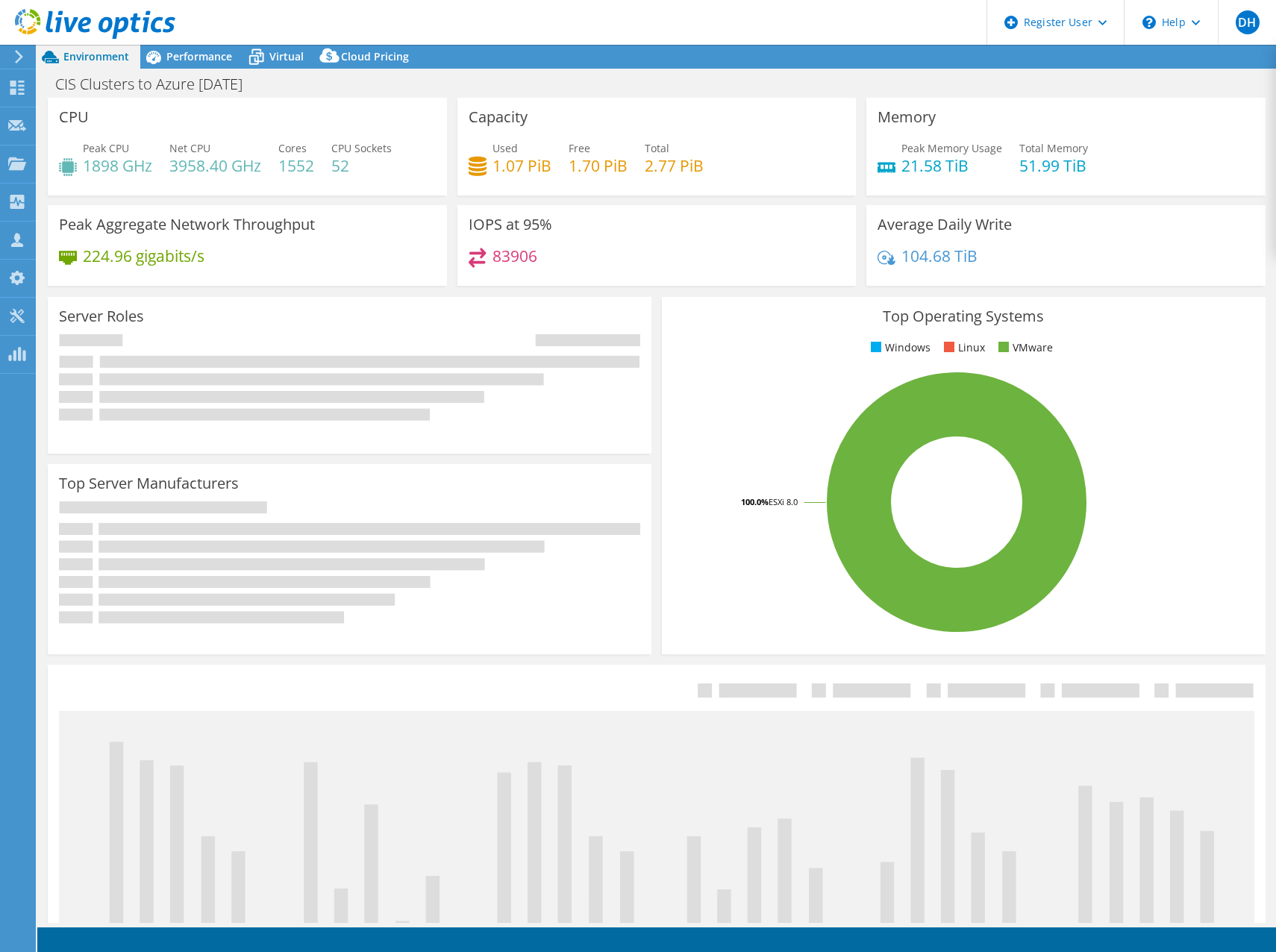
select select "USD"
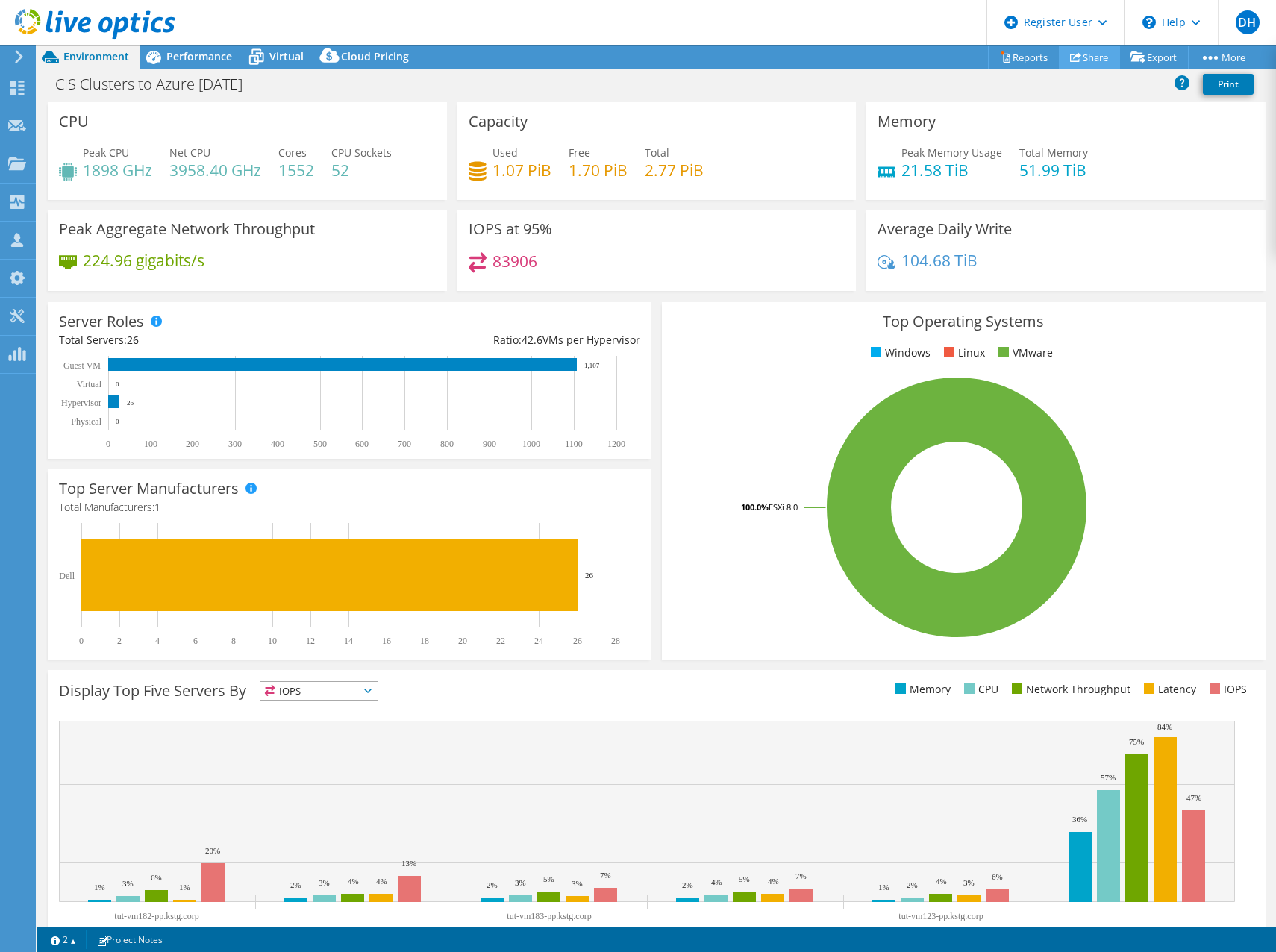
click at [1094, 57] on link "Share" at bounding box center [1089, 56] width 61 height 23
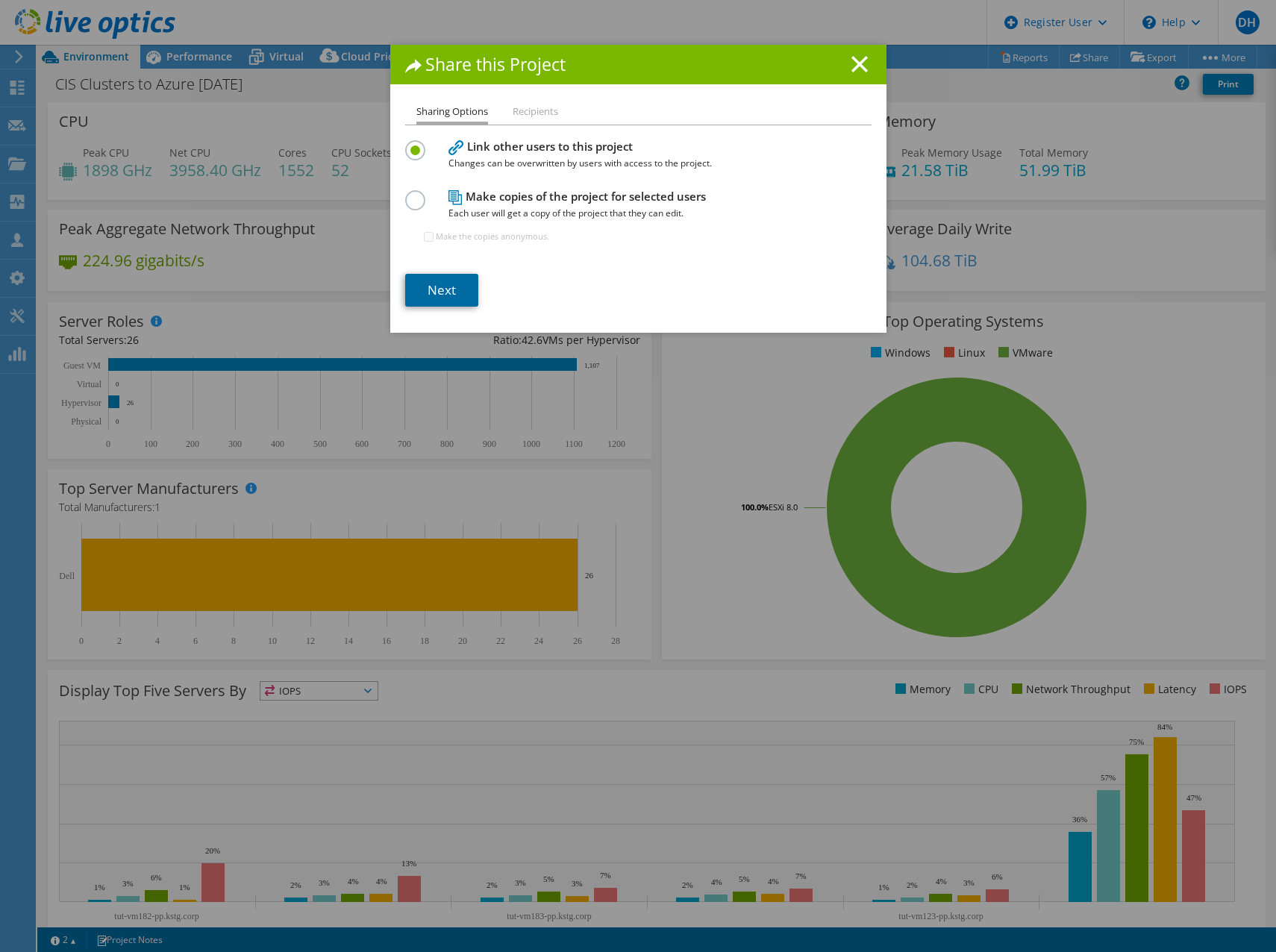
click at [443, 288] on link "Next" at bounding box center [441, 290] width 73 height 33
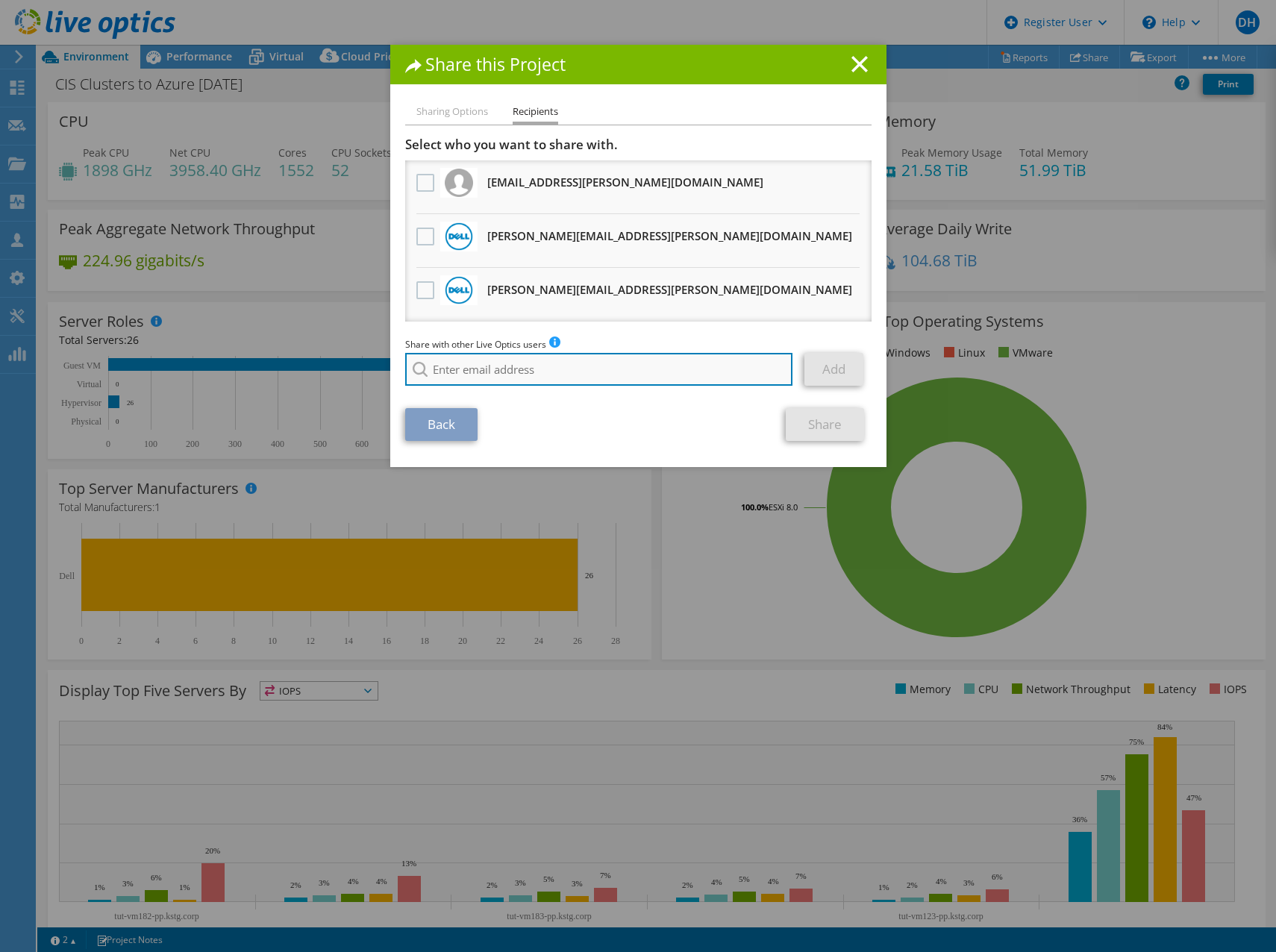
click at [466, 370] on input "search" at bounding box center [598, 370] width 388 height 33
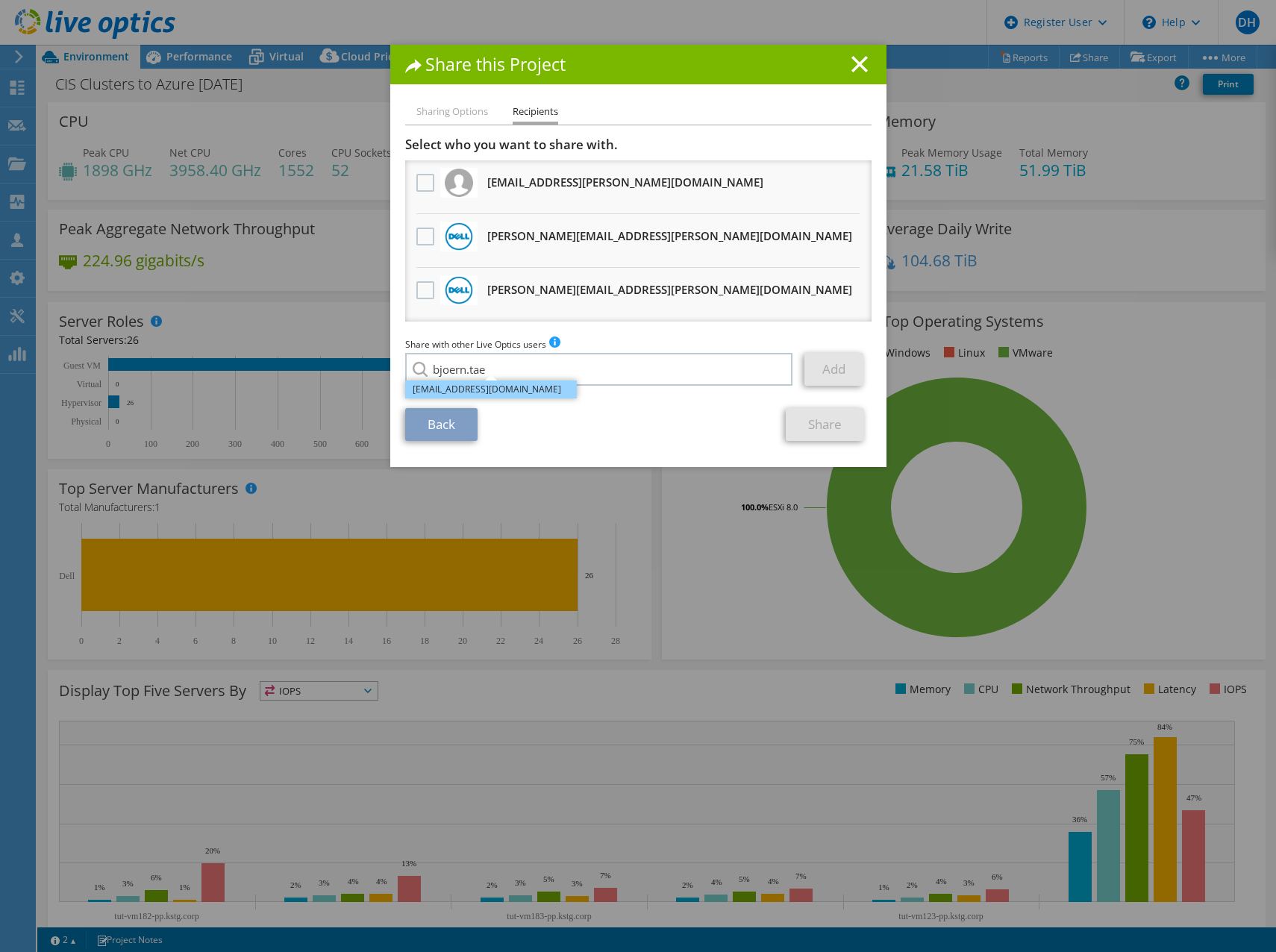
click at [524, 391] on li "[EMAIL_ADDRESS][DOMAIN_NAME]" at bounding box center [490, 390] width 172 height 18
type input "[EMAIL_ADDRESS][DOMAIN_NAME]"
click at [845, 369] on link "Add" at bounding box center [833, 370] width 59 height 33
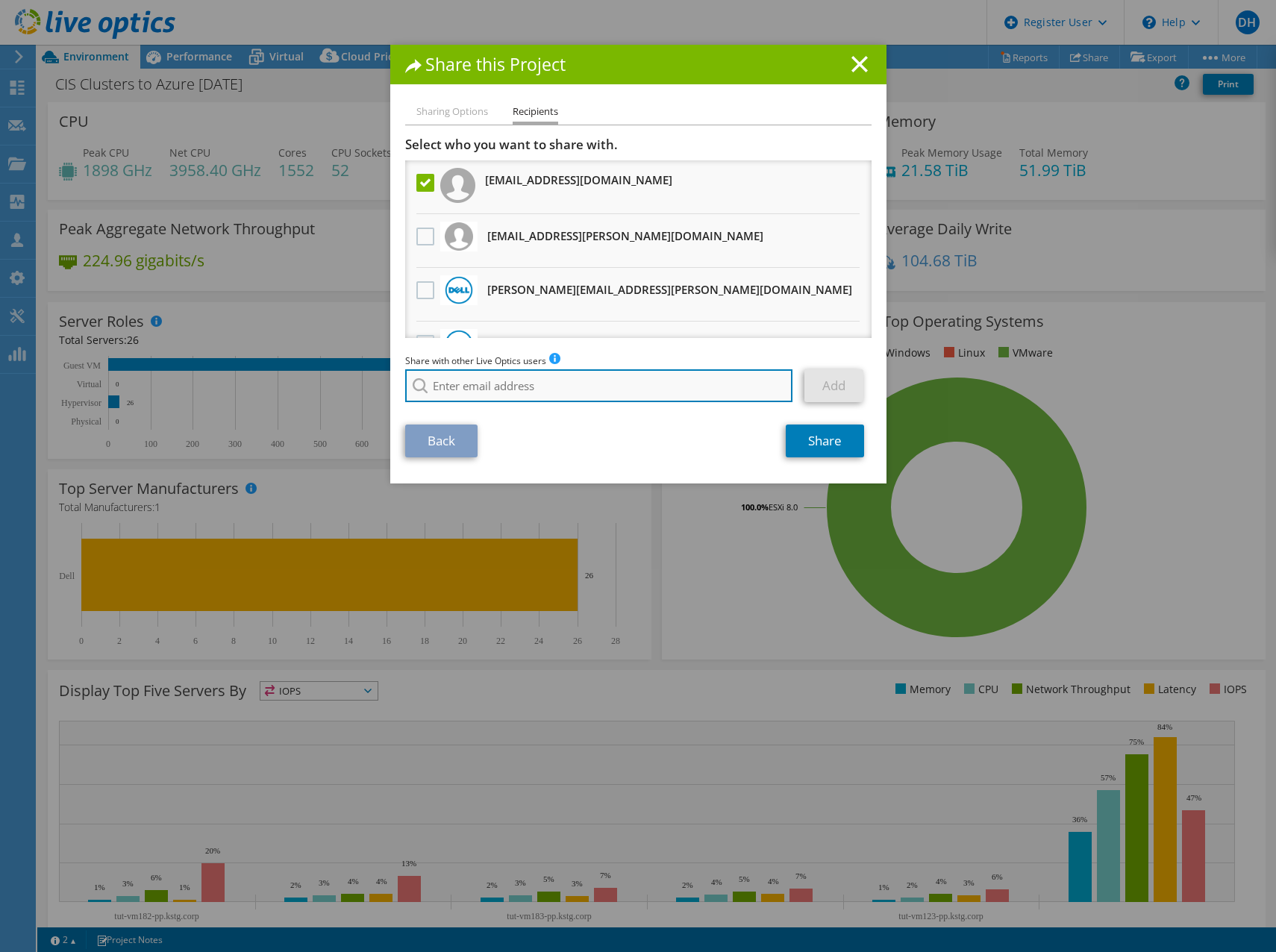
click at [486, 388] on input "search" at bounding box center [598, 386] width 388 height 33
type input "shueglin"
drag, startPoint x: 542, startPoint y: 386, endPoint x: 350, endPoint y: 382, distance: 192.0
click at [350, 382] on div "Share this Project Sharing Options Recipients Link other users to this project …" at bounding box center [638, 475] width 1276 height 862
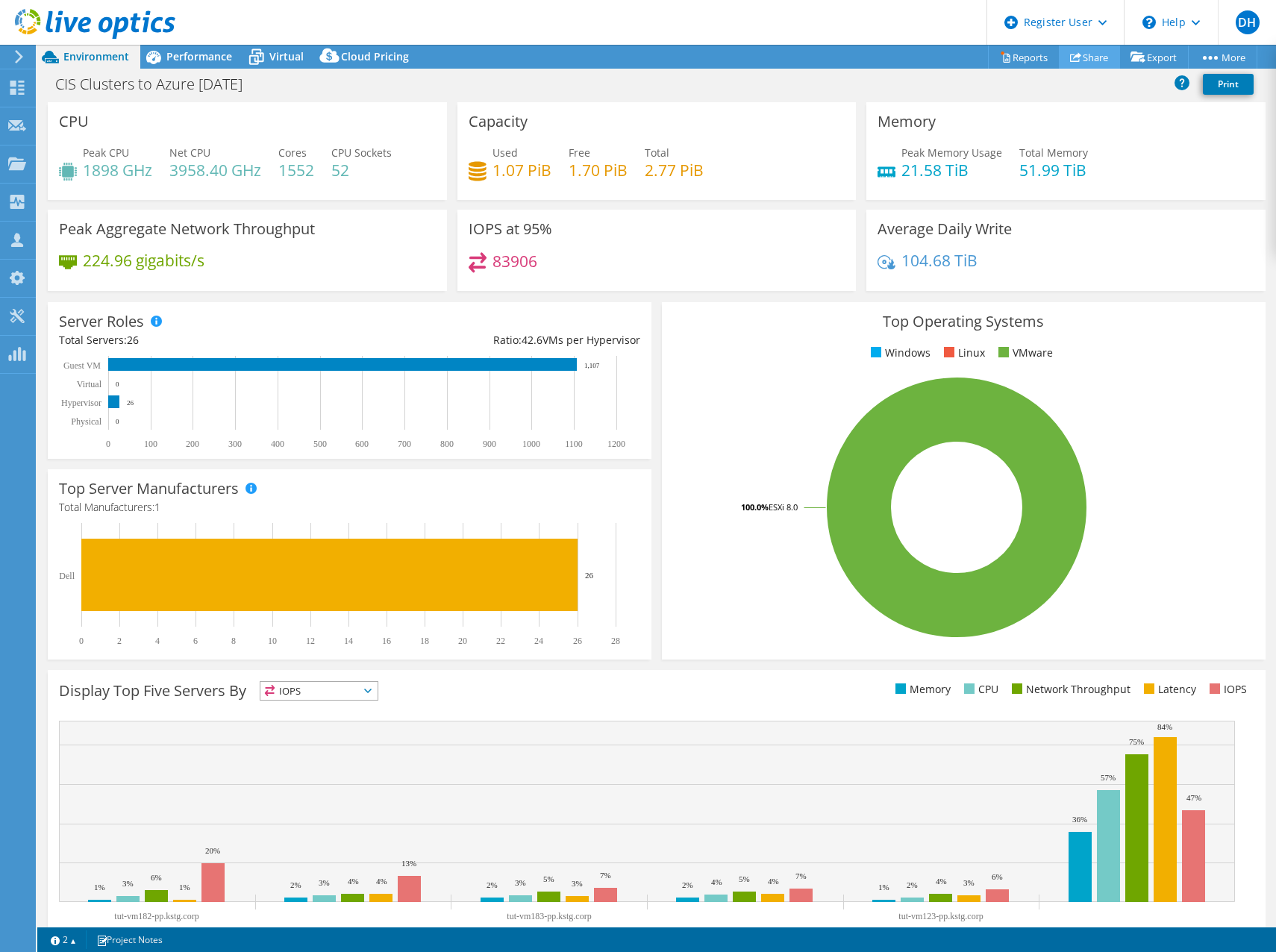
click at [1070, 57] on icon at bounding box center [1075, 57] width 11 height 11
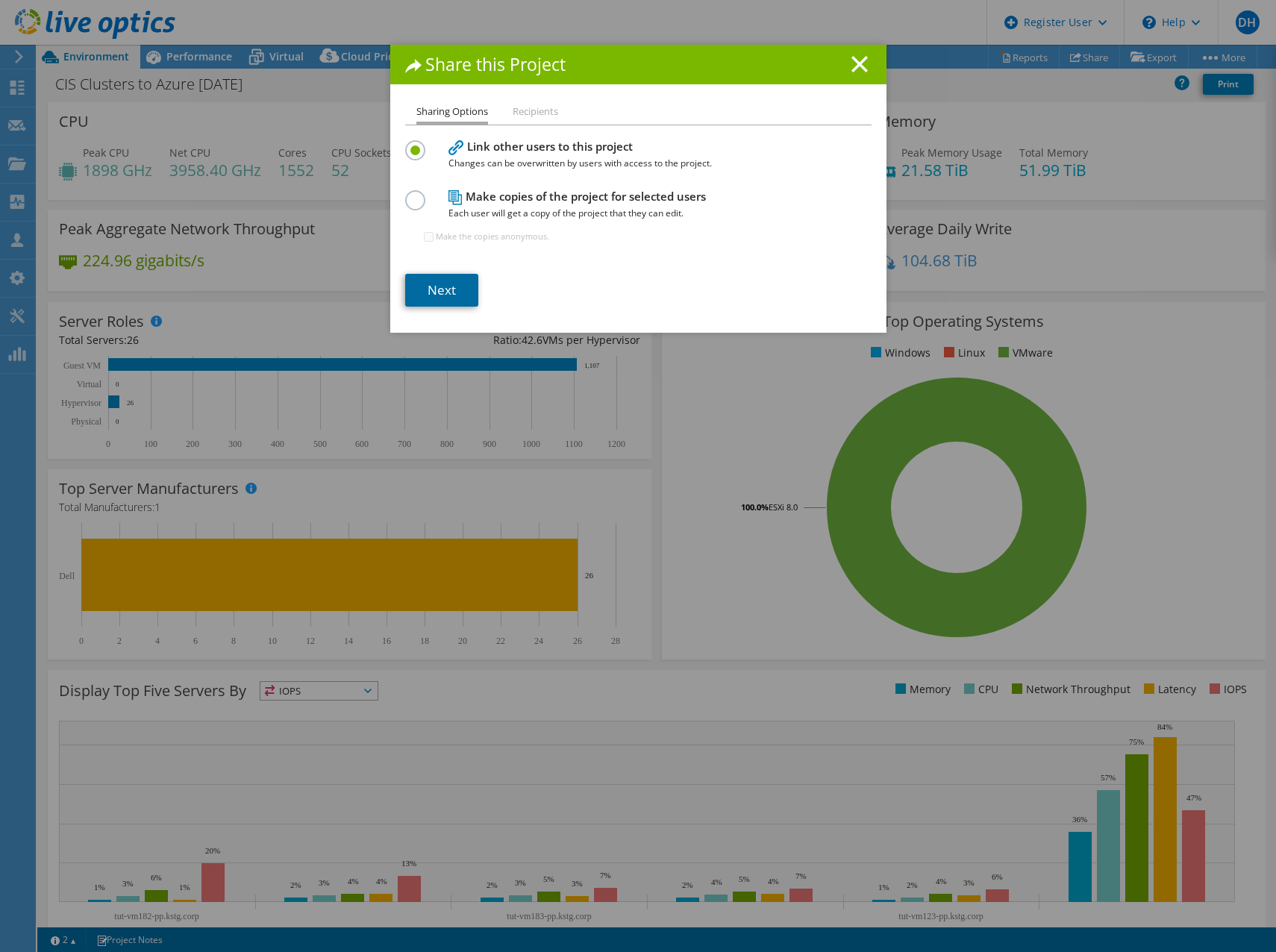
click at [448, 285] on link "Next" at bounding box center [441, 290] width 73 height 33
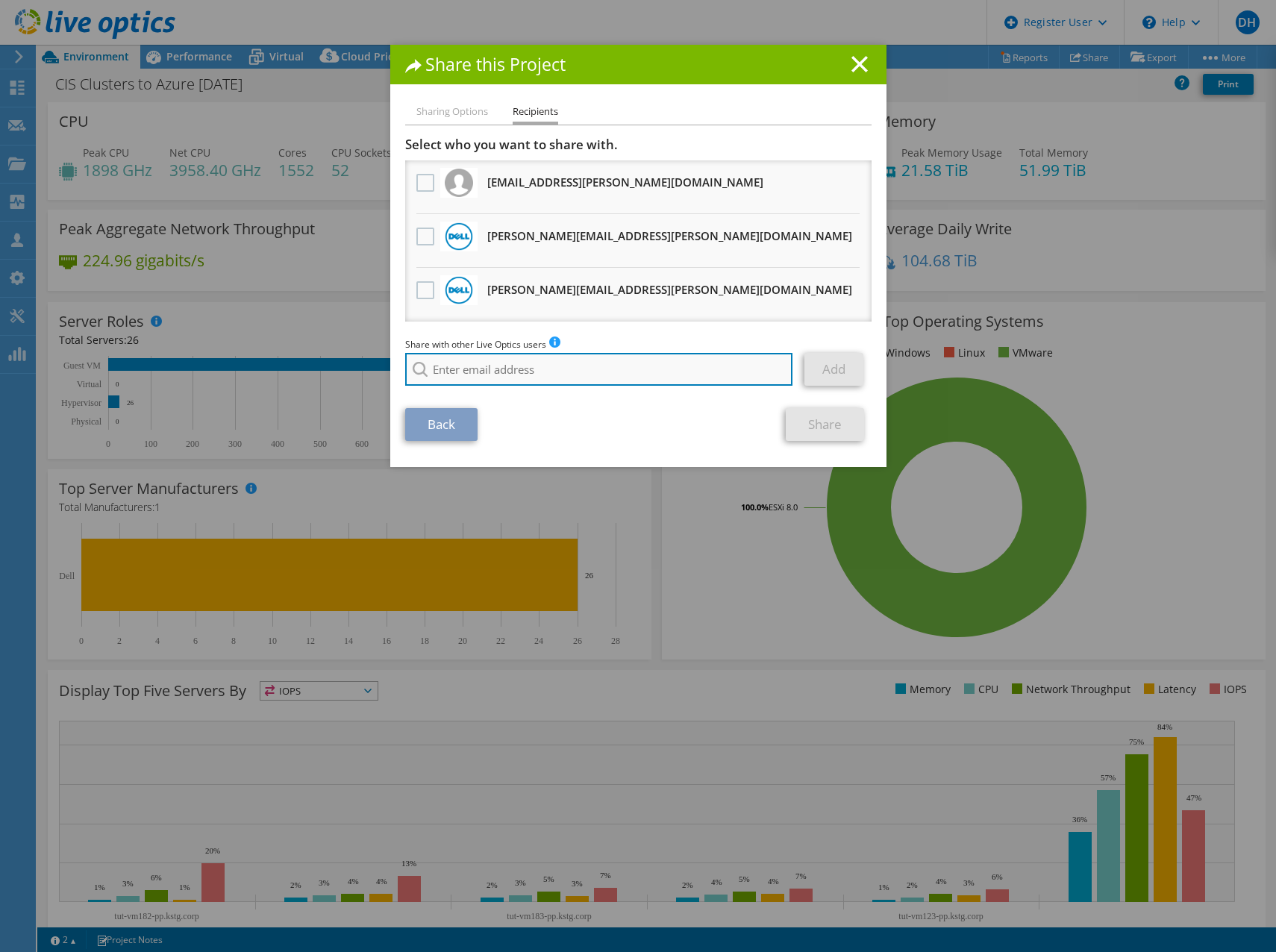
click at [482, 368] on input "search" at bounding box center [598, 370] width 388 height 33
paste input "[EMAIL_ADDRESS][DOMAIN_NAME]"
type input "[EMAIL_ADDRESS][DOMAIN_NAME]"
click at [854, 56] on icon at bounding box center [859, 64] width 16 height 16
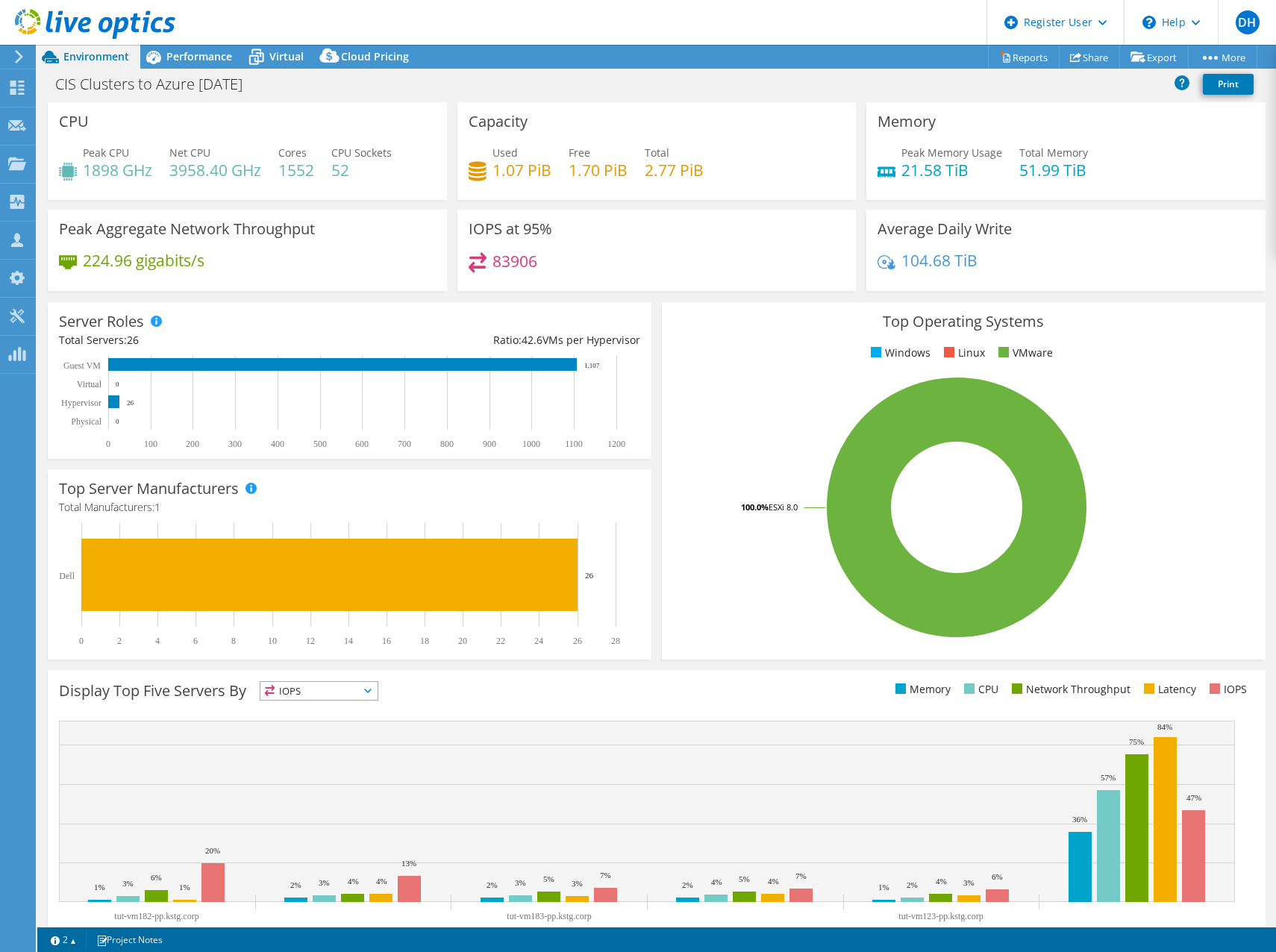
click at [1152, 238] on div "Average Daily Write 104.68 TiB" at bounding box center [1065, 251] width 399 height 82
click at [378, 53] on span "Cloud Pricing" at bounding box center [374, 56] width 68 height 15
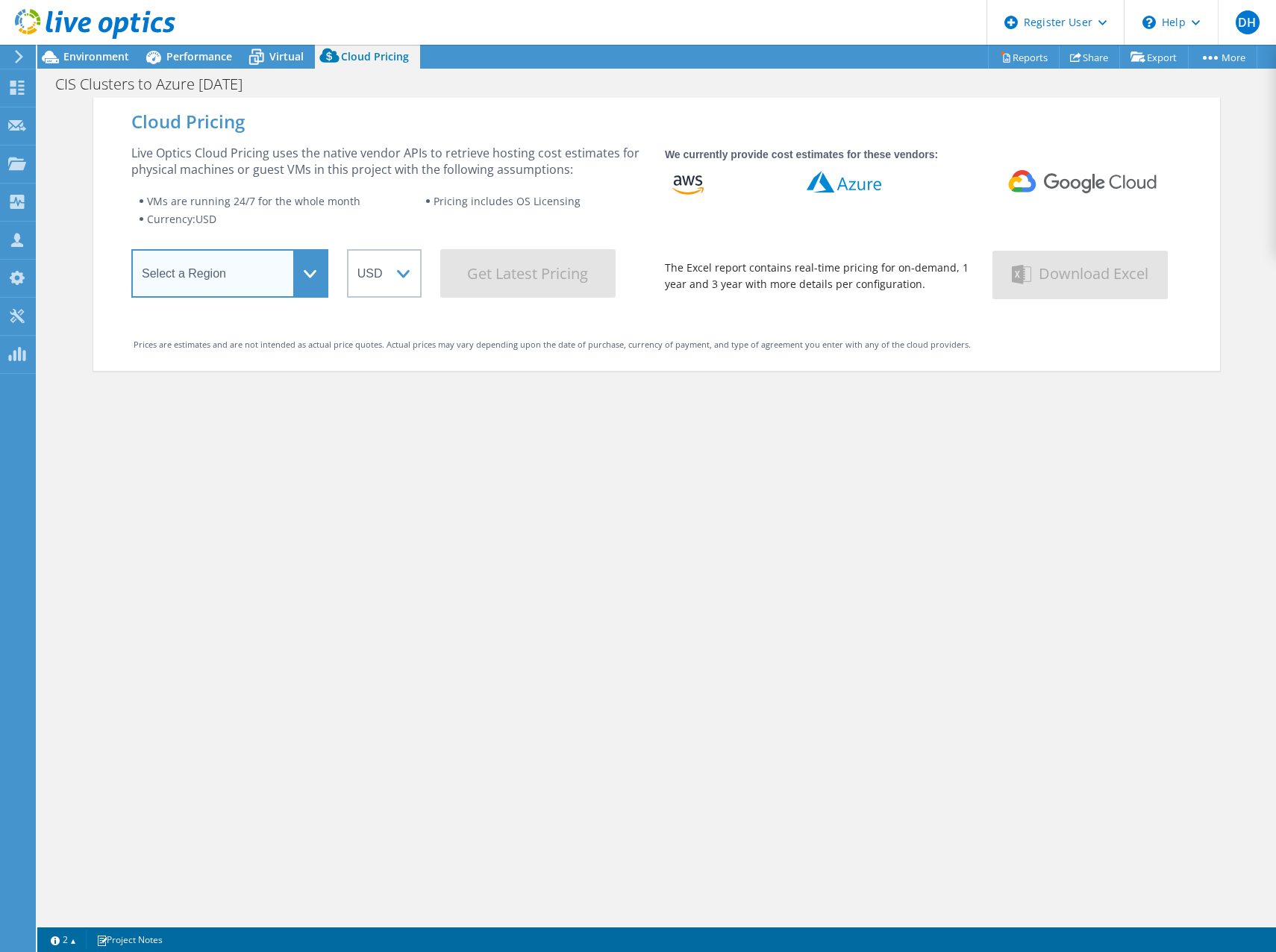
click at [305, 279] on select "Select a Region [GEOGRAPHIC_DATA] ([GEOGRAPHIC_DATA]) [GEOGRAPHIC_DATA] ([GEOGR…" at bounding box center [230, 273] width 197 height 48
select select "EUFrankfurt"
click at [132, 254] on select "Select a Region [GEOGRAPHIC_DATA] ([GEOGRAPHIC_DATA]) [GEOGRAPHIC_DATA] ([GEOGR…" at bounding box center [230, 273] width 197 height 48
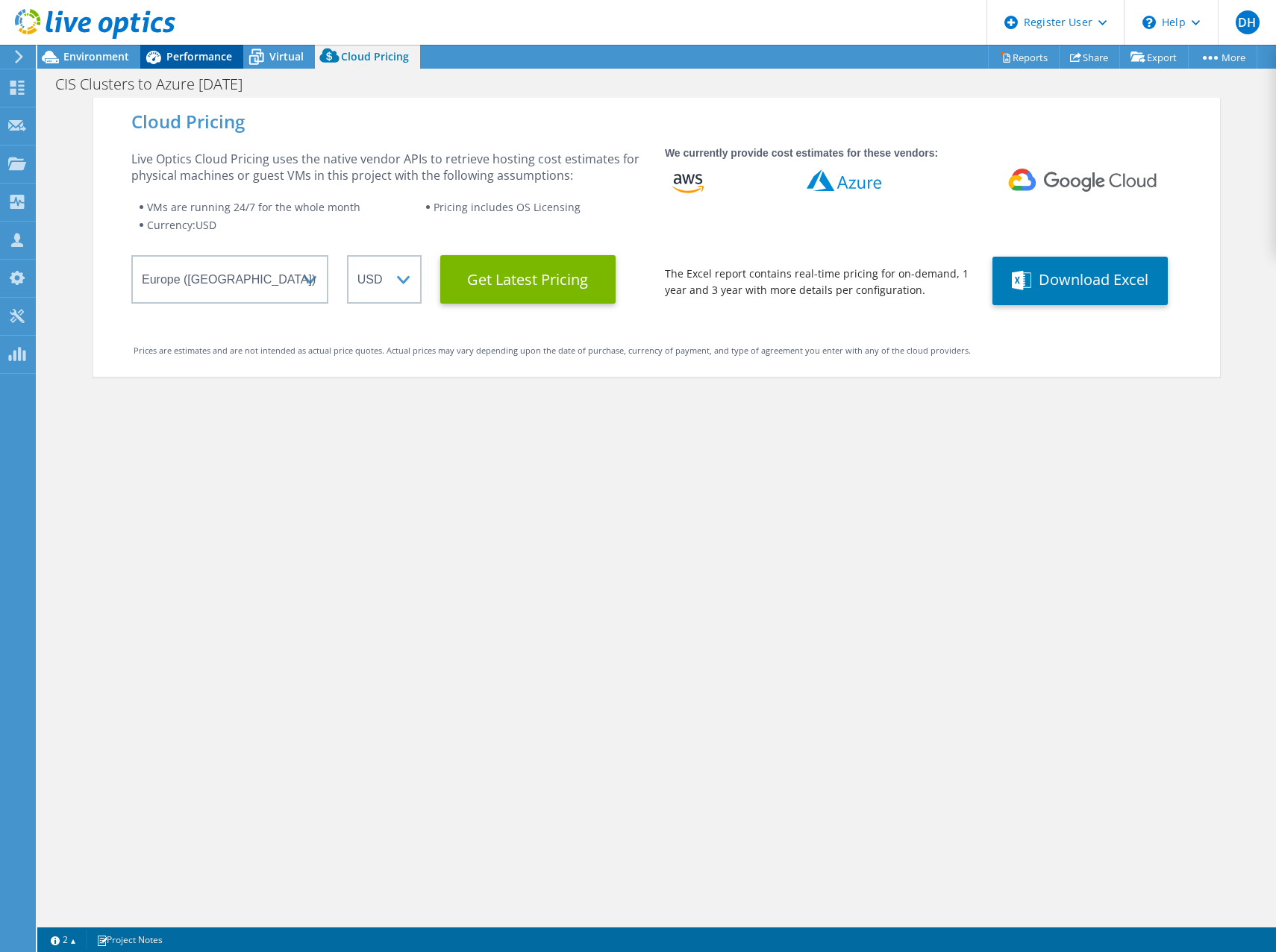
click at [171, 60] on span "Performance" at bounding box center [199, 56] width 65 height 15
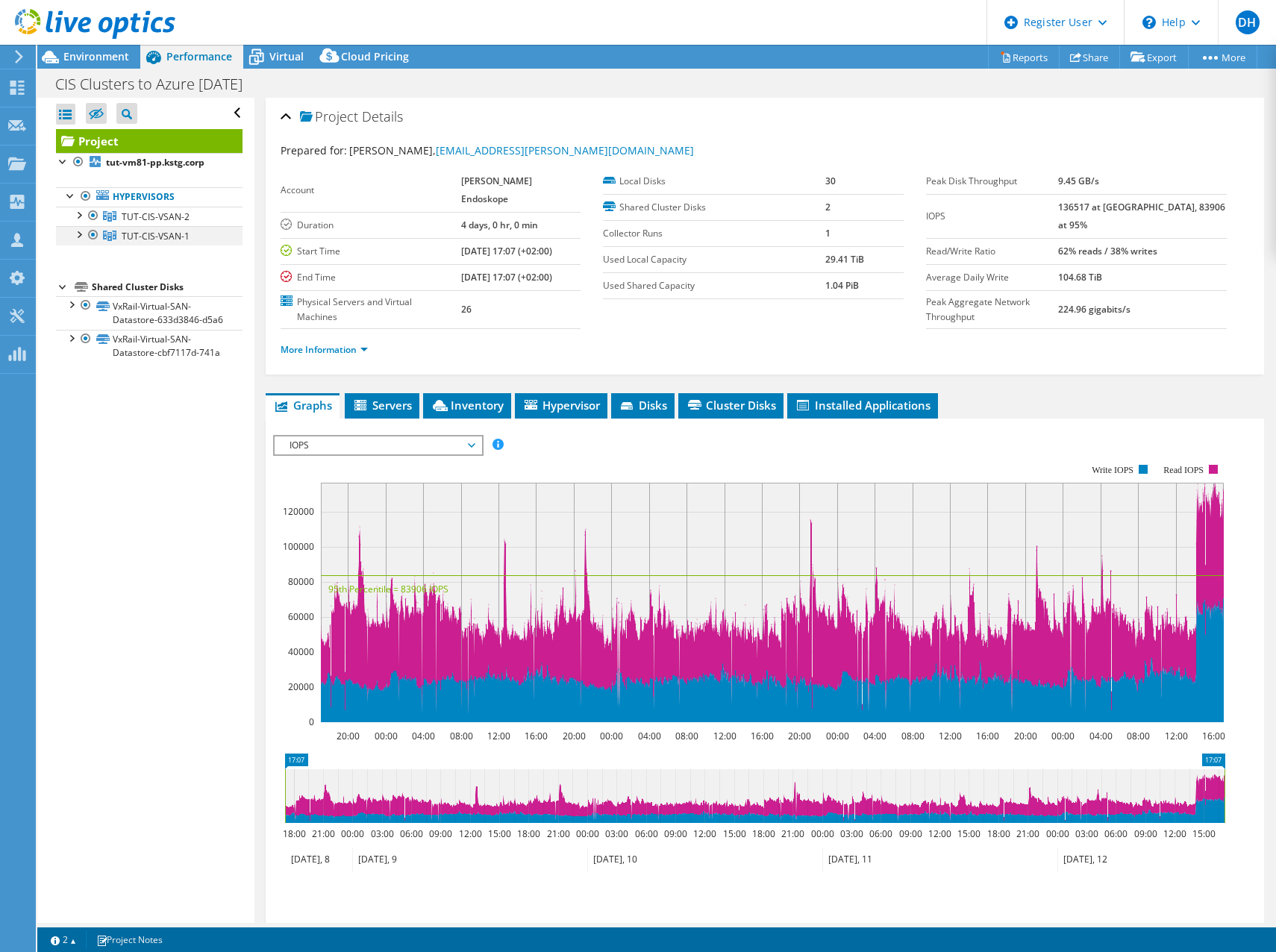
click at [77, 234] on div at bounding box center [78, 233] width 15 height 15
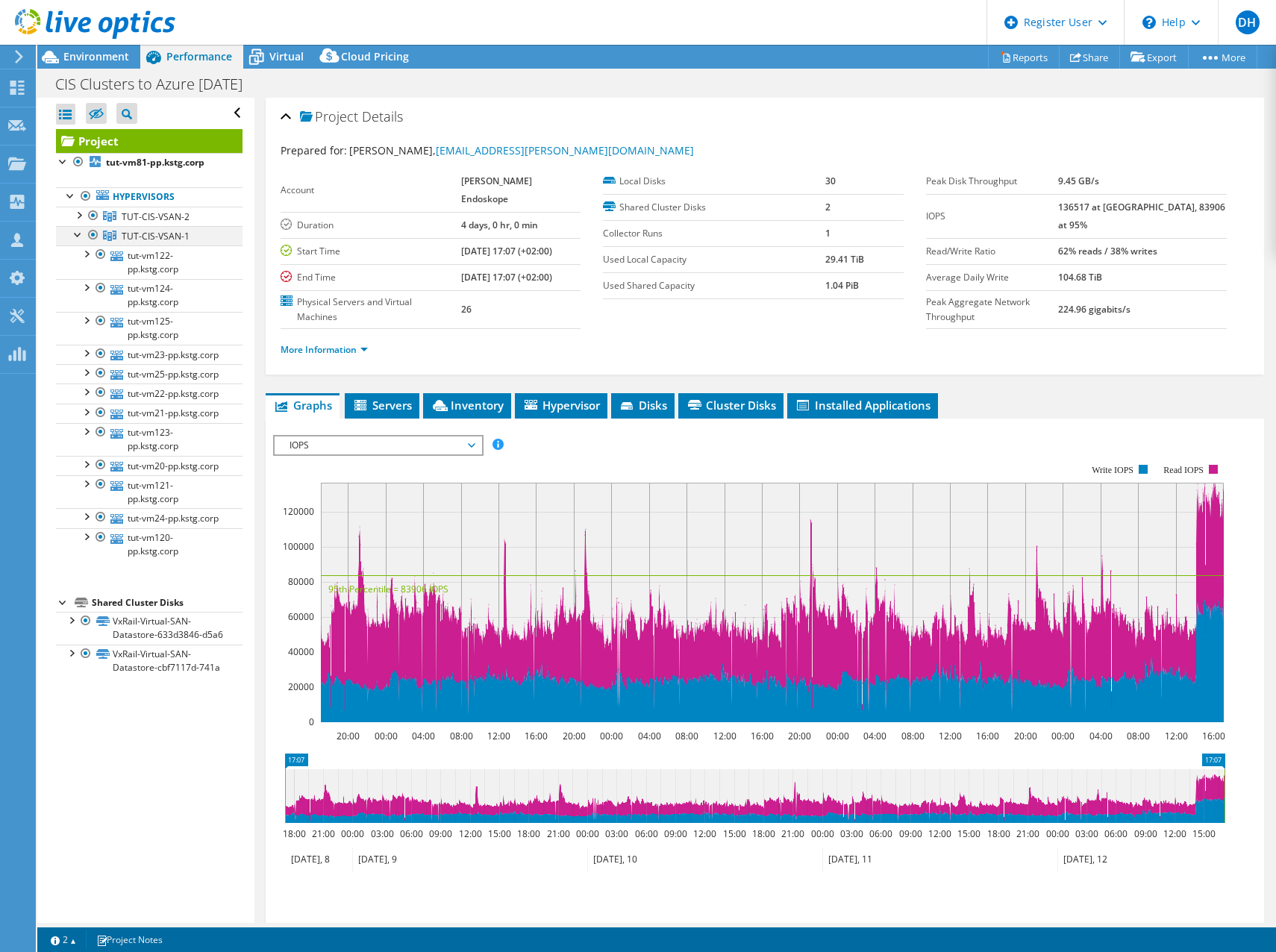
click at [77, 234] on div at bounding box center [78, 233] width 15 height 15
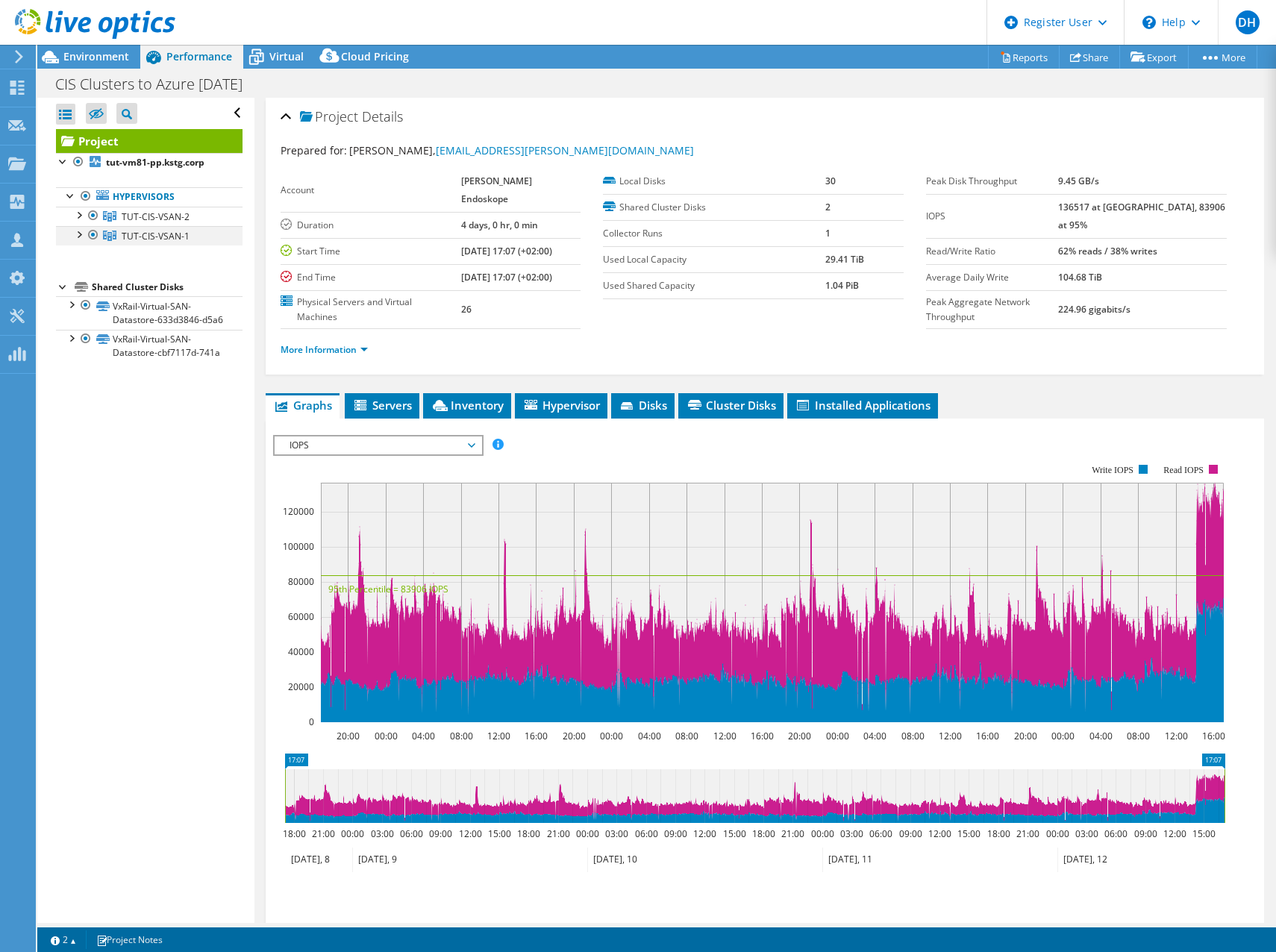
click at [93, 235] on div at bounding box center [93, 235] width 15 height 18
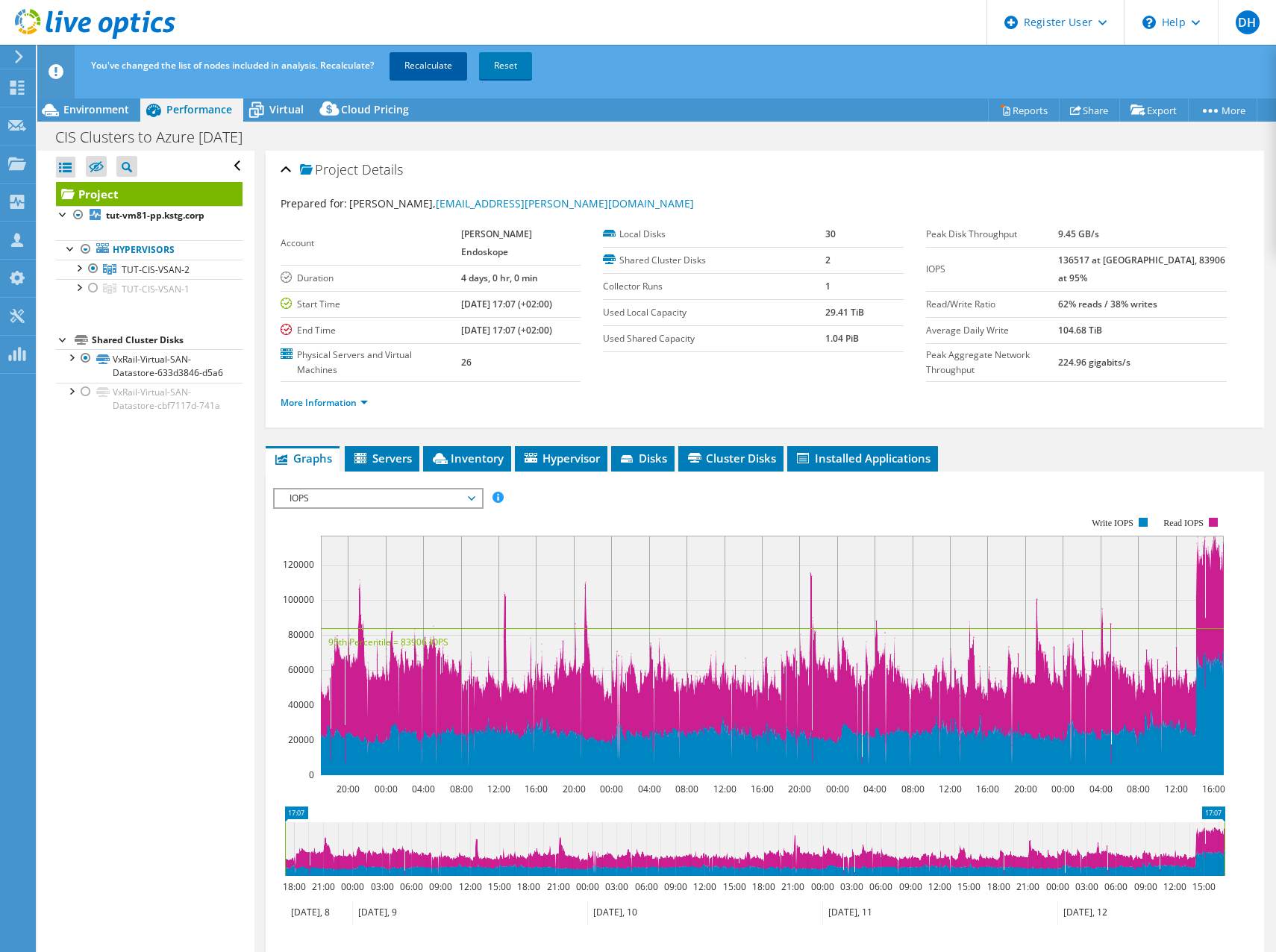
click at [440, 64] on link "Recalculate" at bounding box center [428, 65] width 77 height 27
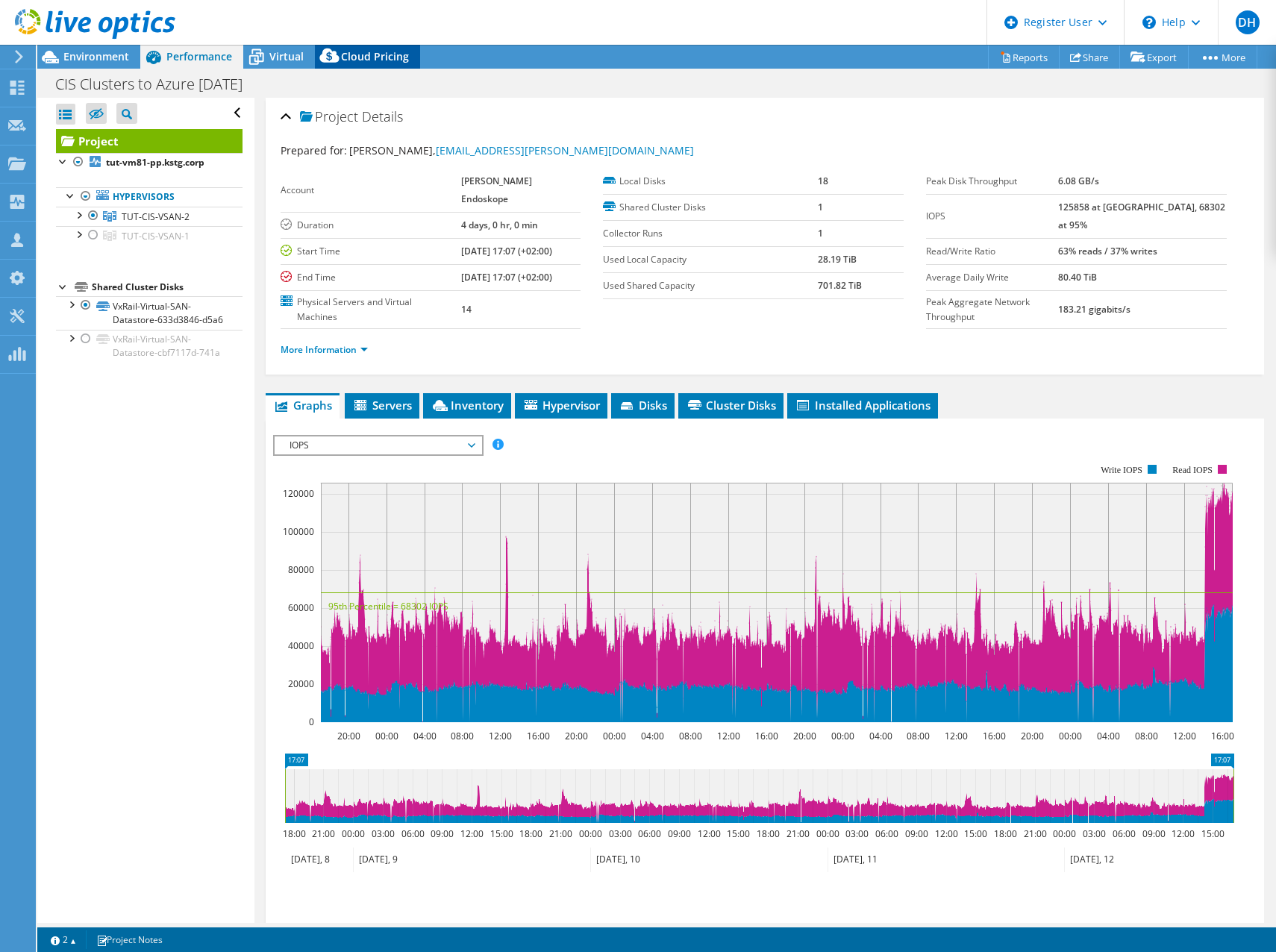
click at [355, 57] on span "Cloud Pricing" at bounding box center [374, 56] width 68 height 15
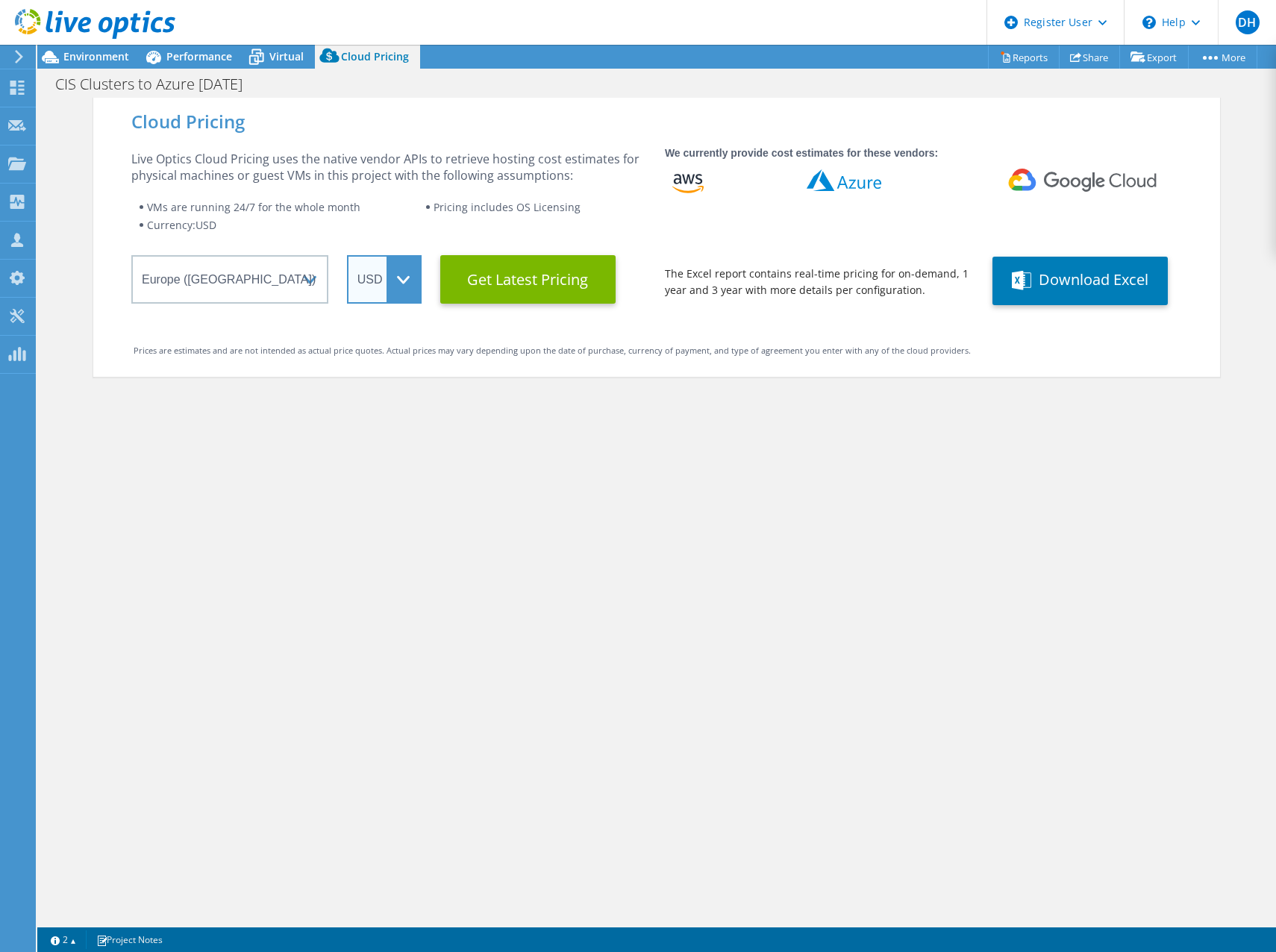
click at [396, 278] on select "ARS AUD BRL CAD CHF CLP CNY DKK EUR GBP HKD HUF INR JPY MXN MYR NOK NZD PEN SEK…" at bounding box center [384, 279] width 74 height 48
click at [347, 255] on select "ARS AUD BRL CAD CHF CLP CNY DKK EUR GBP HKD HUF INR JPY MXN MYR NOK NZD PEN SEK…" at bounding box center [384, 279] width 74 height 48
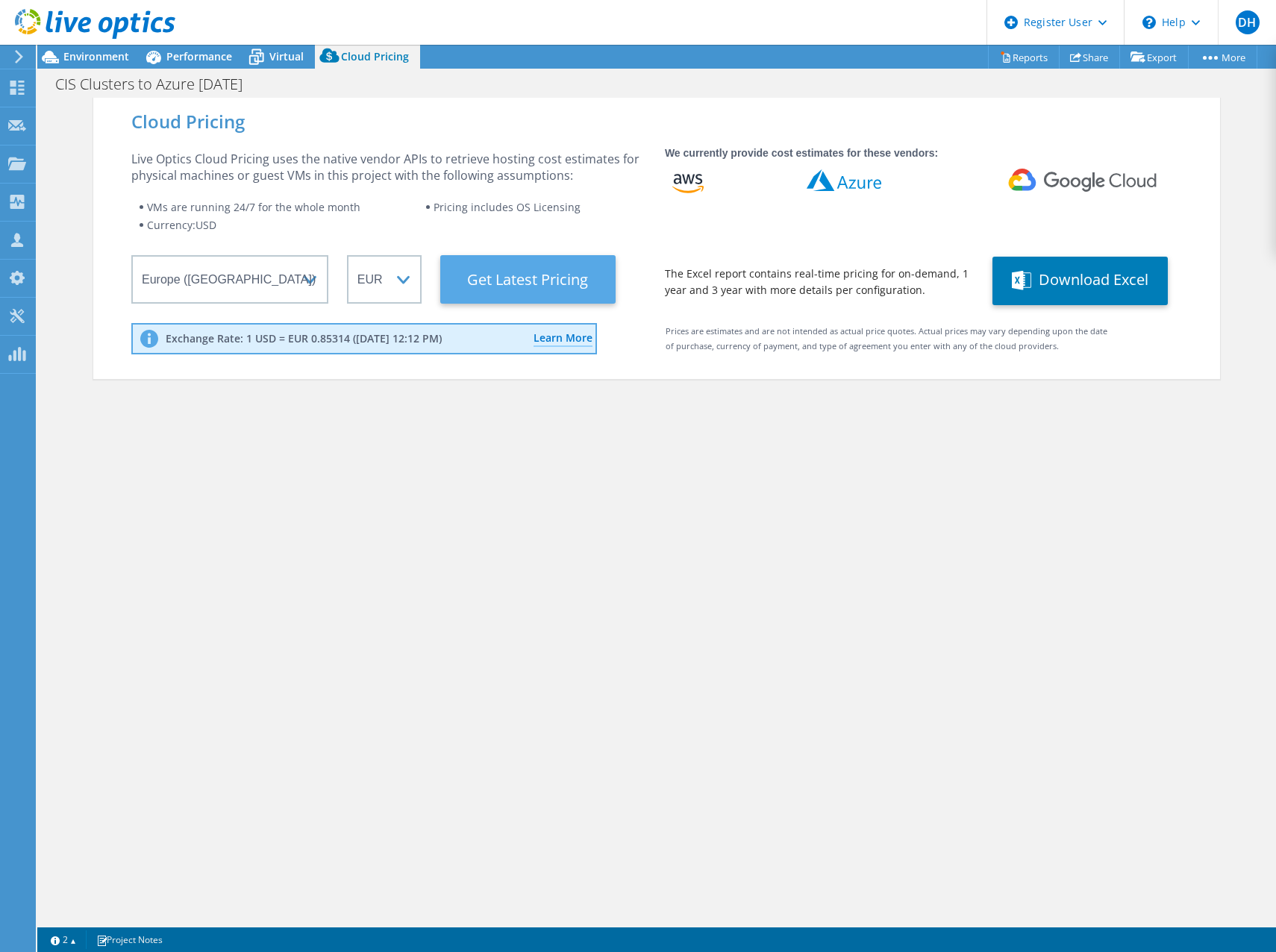
click at [495, 286] on Latest "Get Latest Pricing" at bounding box center [528, 279] width 175 height 48
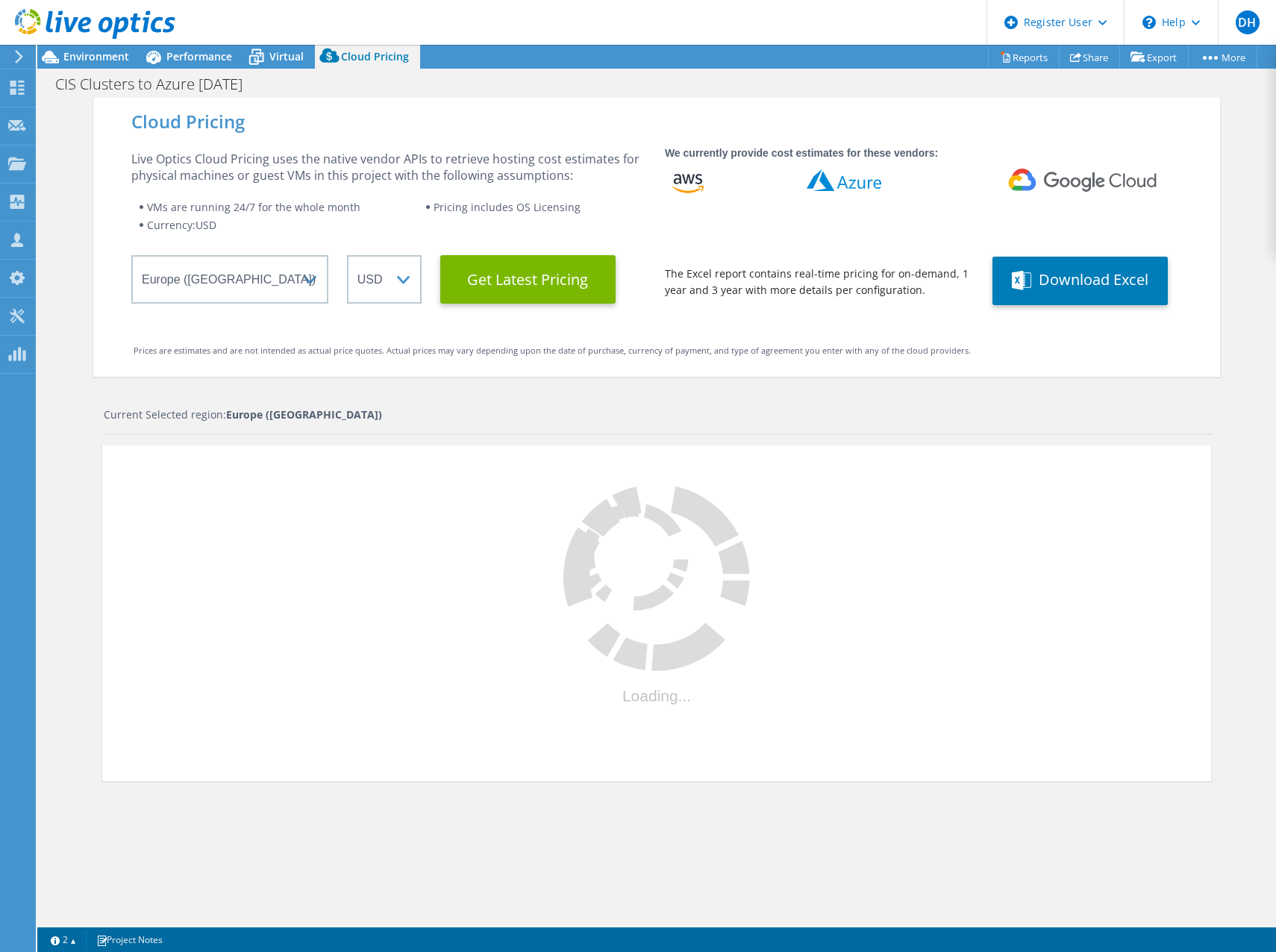
select select "EUR"
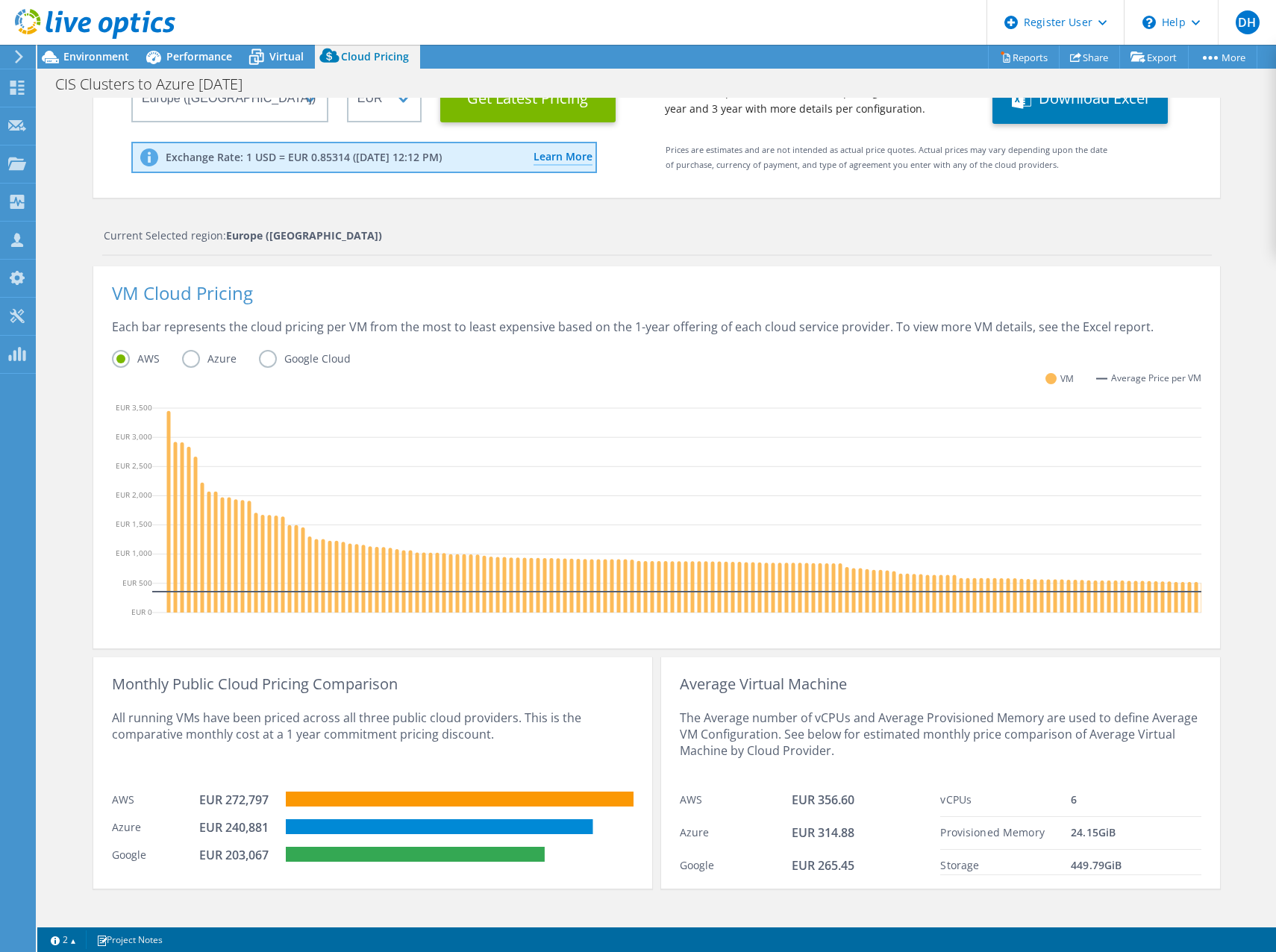
scroll to position [206, 0]
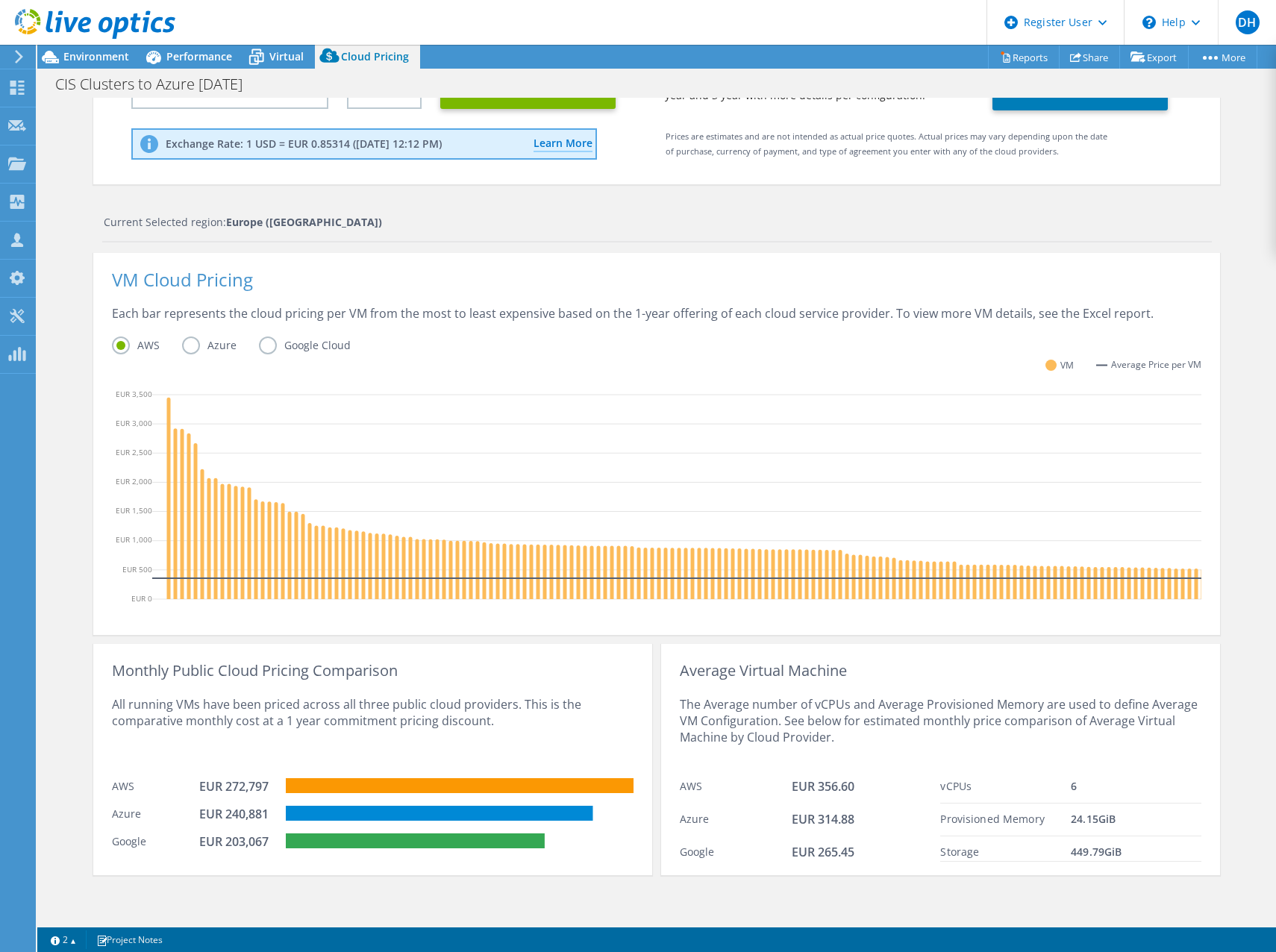
click at [186, 336] on label "Azure" at bounding box center [220, 345] width 77 height 18
click at [0, 0] on input "Azure" at bounding box center [0, 0] width 0 height 0
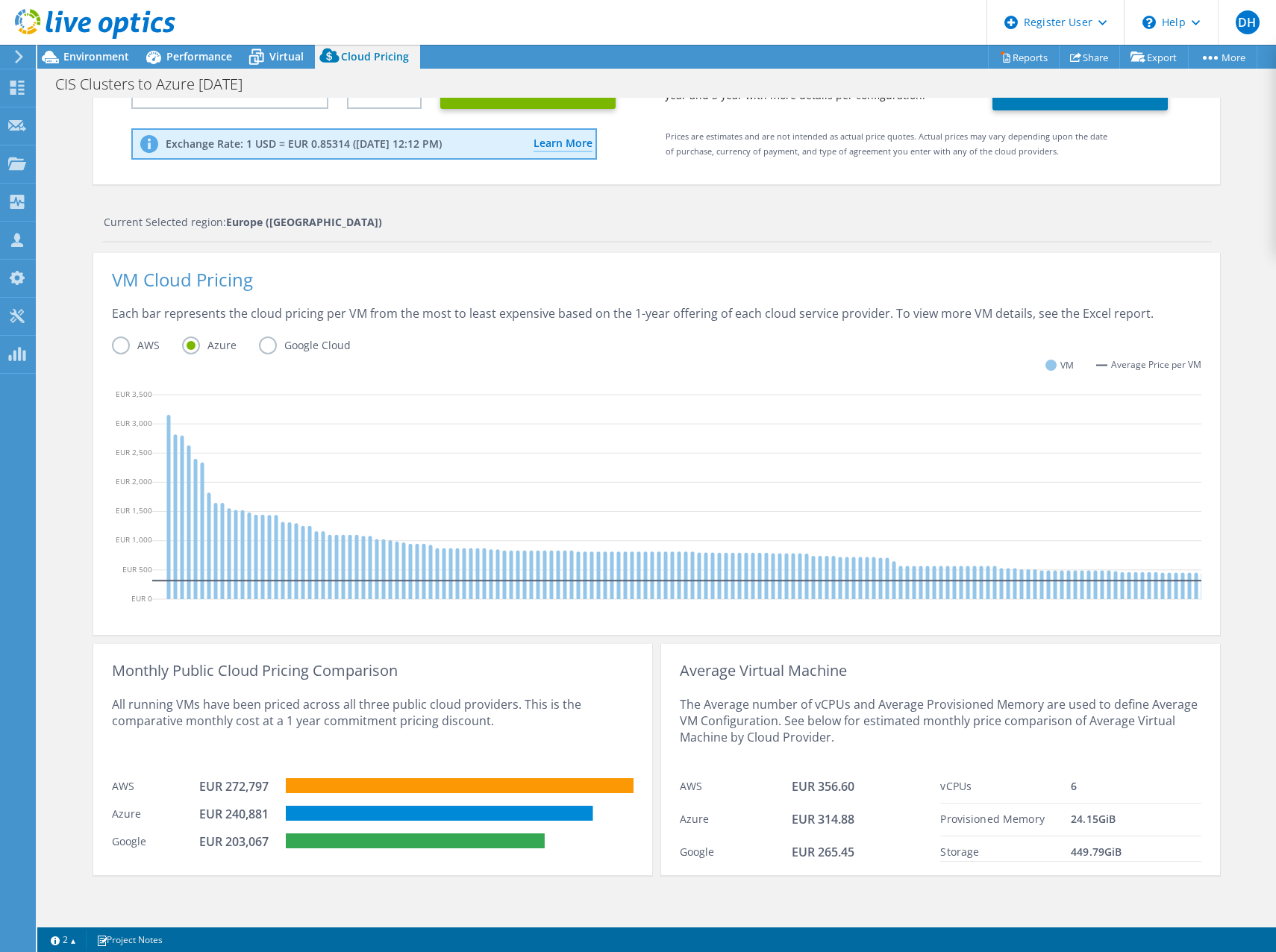
click at [262, 337] on label "Google Cloud" at bounding box center [316, 345] width 114 height 18
click at [0, 0] on input "Google Cloud" at bounding box center [0, 0] width 0 height 0
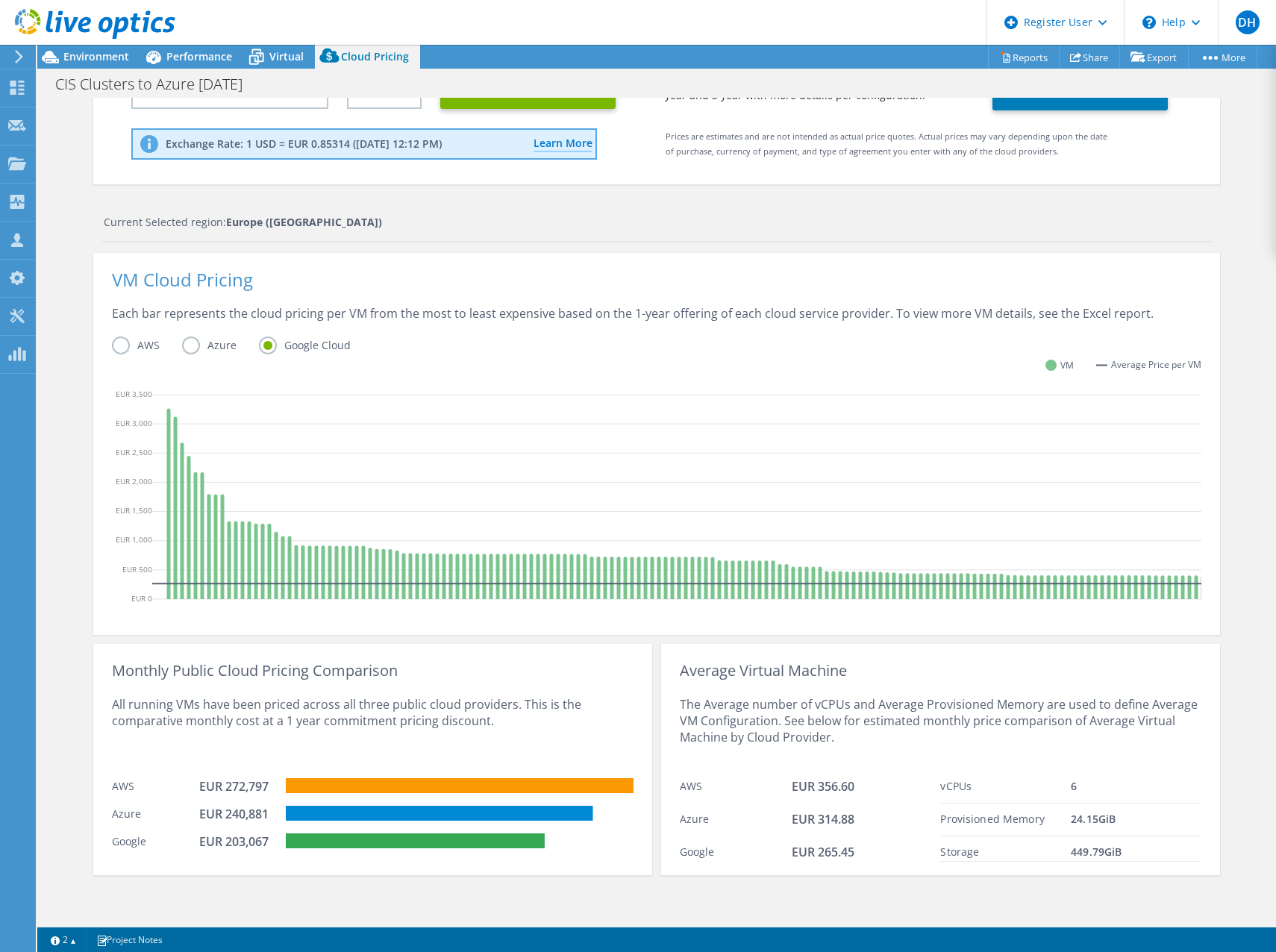
click at [115, 336] on label "AWS" at bounding box center [146, 345] width 70 height 18
click at [0, 0] on input "AWS" at bounding box center [0, 0] width 0 height 0
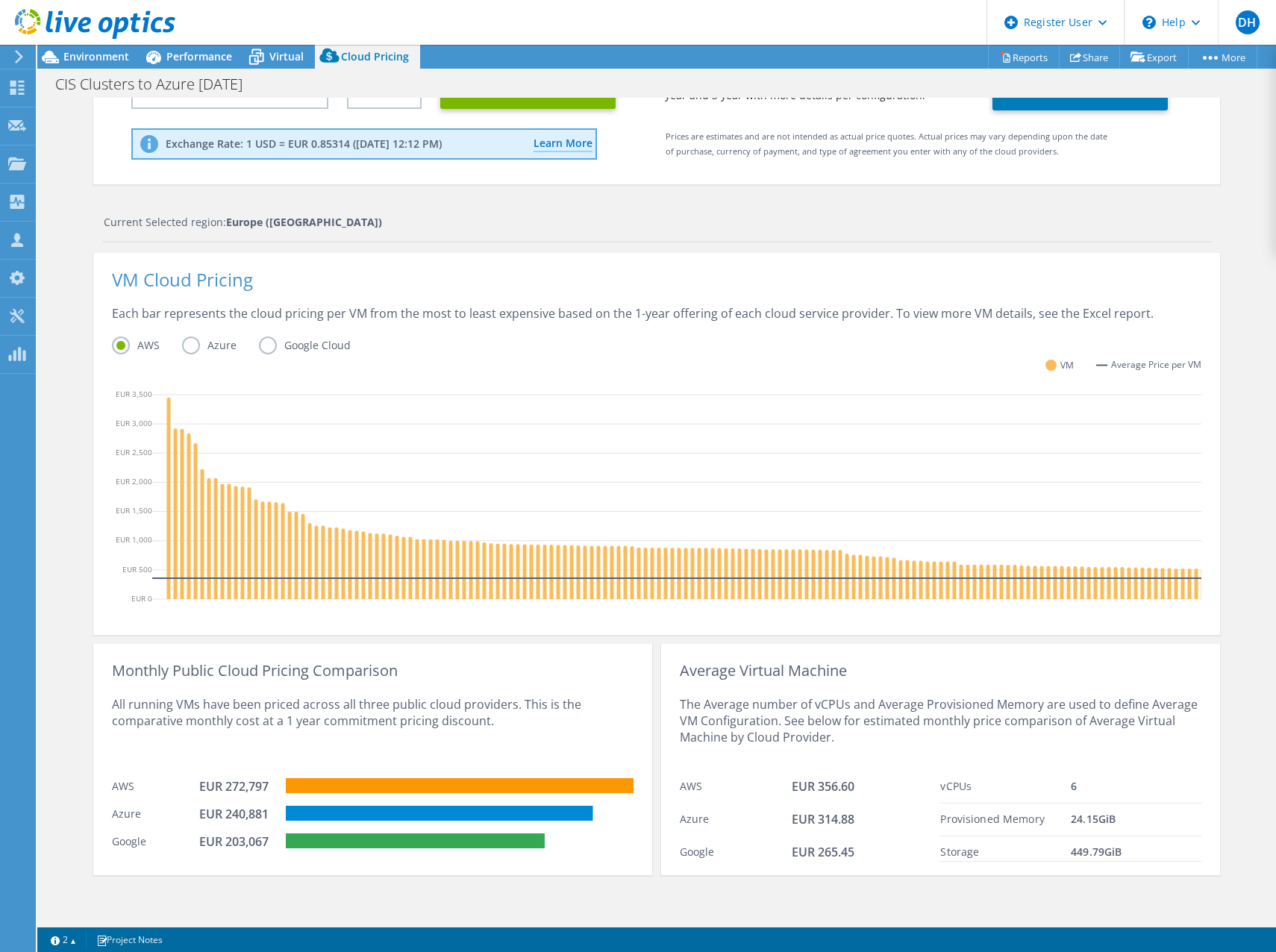
click at [192, 336] on label "Azure" at bounding box center [220, 345] width 77 height 18
click at [0, 0] on input "Azure" at bounding box center [0, 0] width 0 height 0
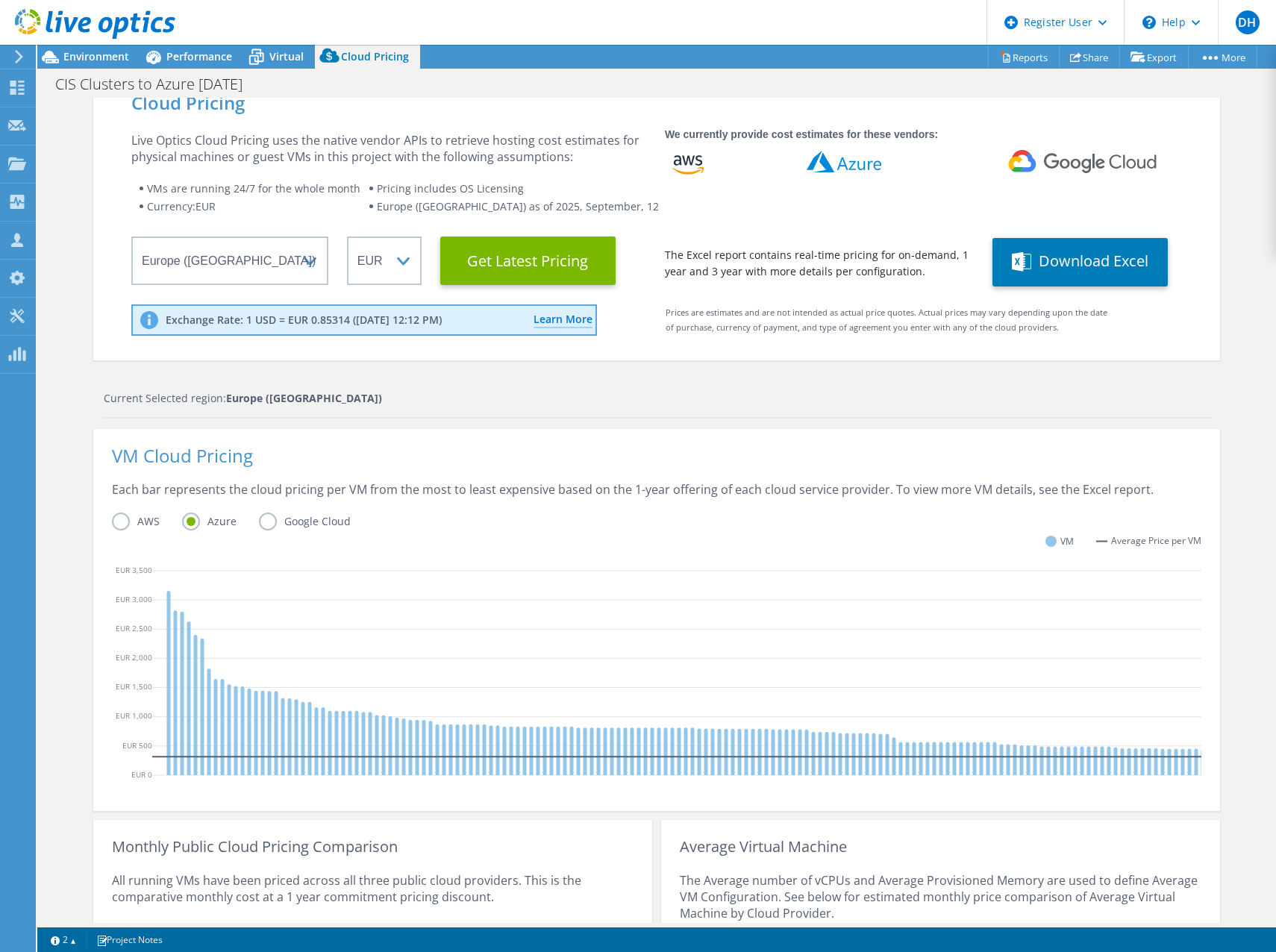
scroll to position [0, 0]
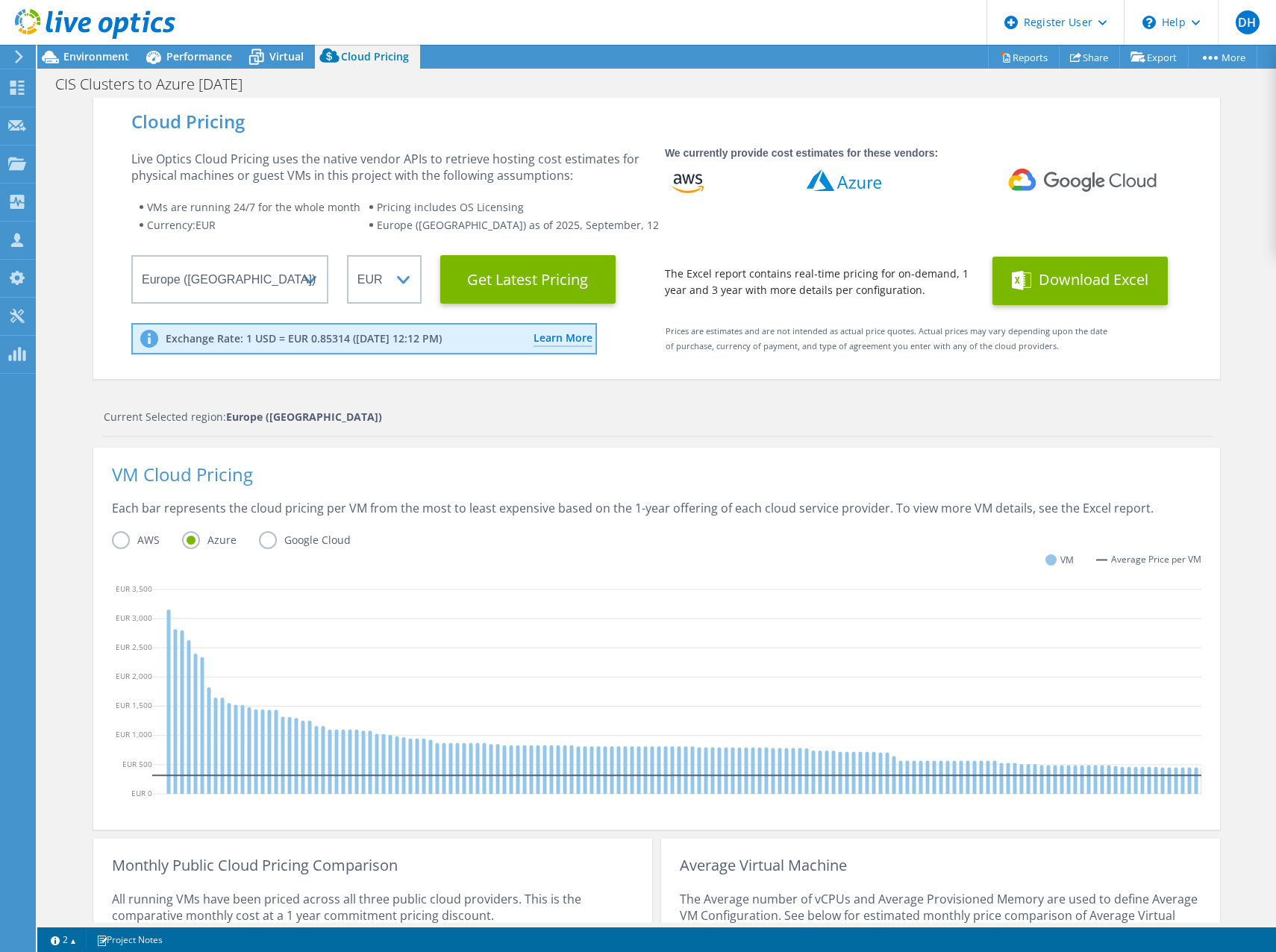
click at [1082, 270] on button "Download Excel" at bounding box center [1079, 281] width 175 height 48
click at [1067, 291] on button "Download Excel" at bounding box center [1079, 281] width 175 height 48
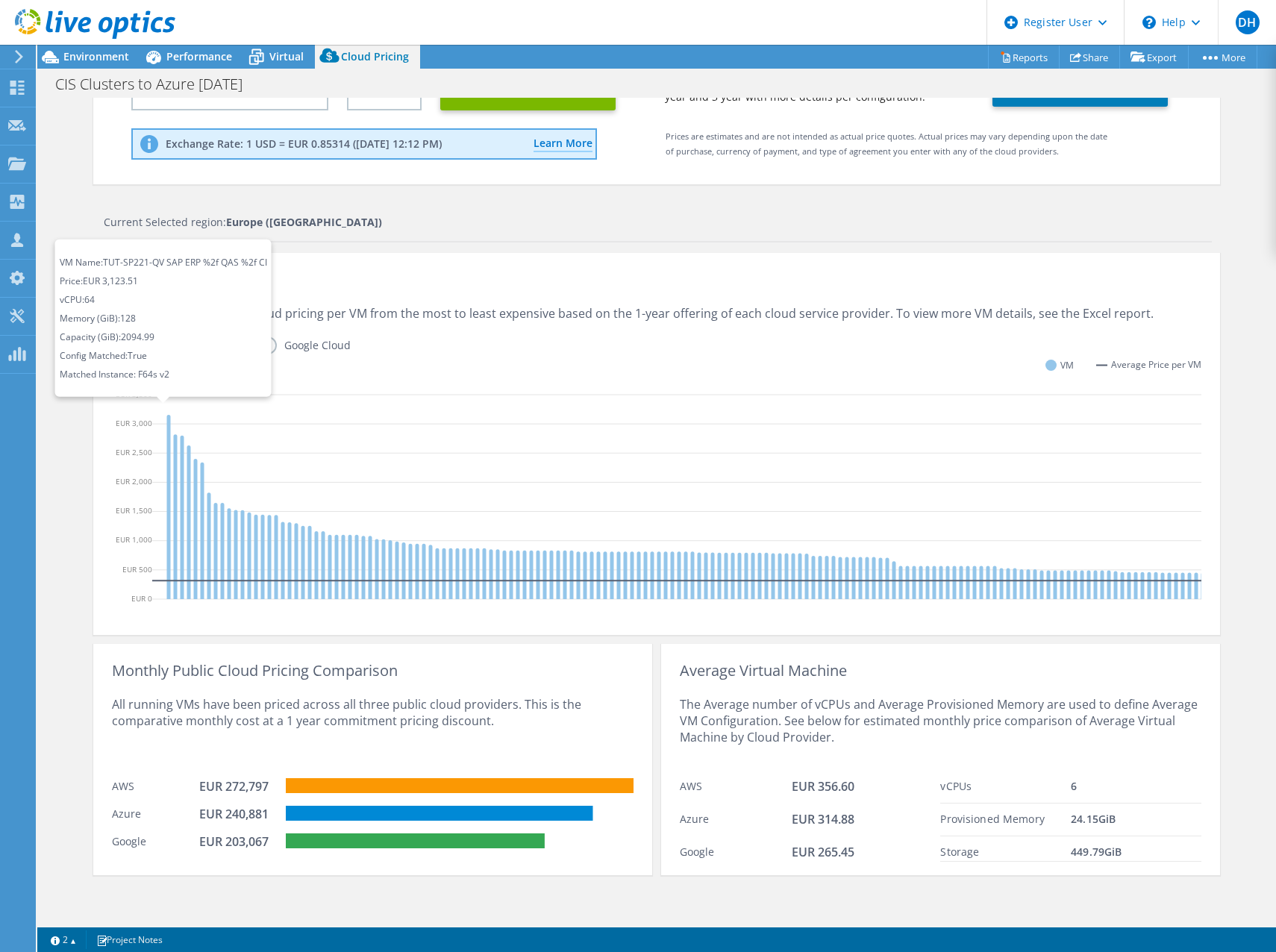
scroll to position [206, 0]
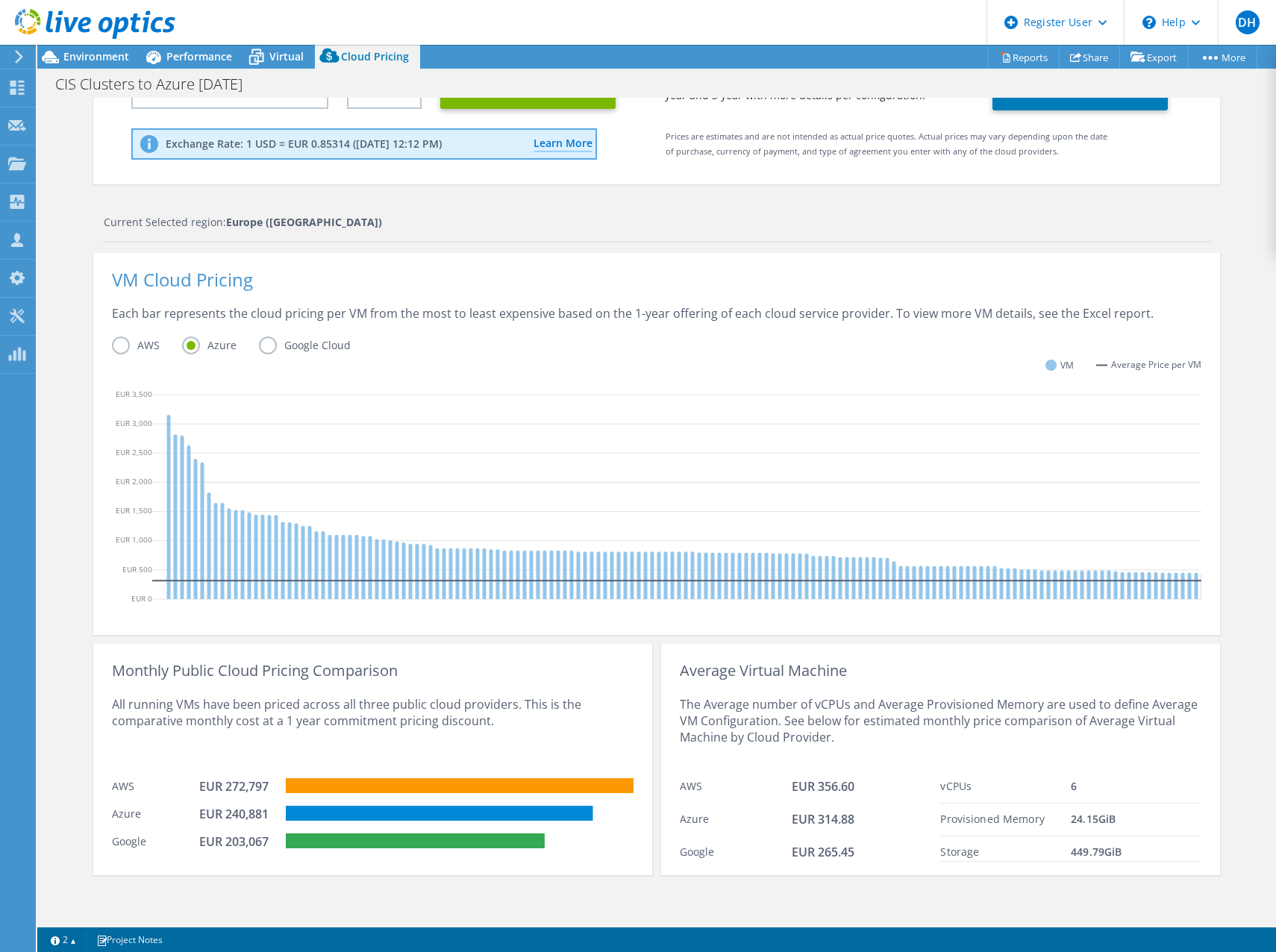
click at [860, 27] on header "DH Dell User Dietrich Hamm [EMAIL_ADDRESS][PERSON_NAME][DOMAIN_NAME] Dell My Pr…" at bounding box center [638, 22] width 1276 height 45
